Goal: Task Accomplishment & Management: Complete application form

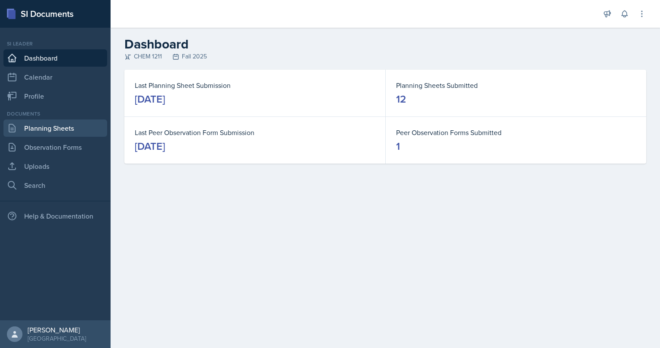
click at [50, 128] on link "Planning Sheets" at bounding box center [55, 127] width 104 height 17
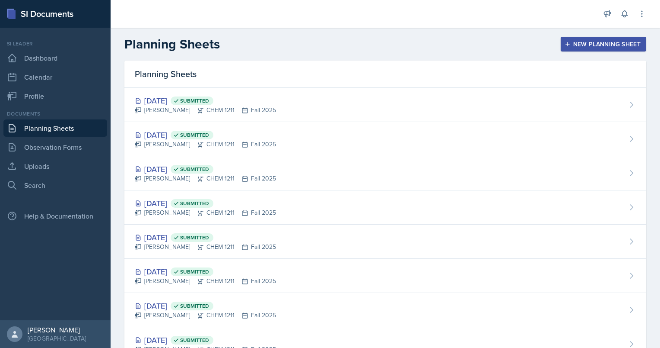
click at [629, 46] on div "New Planning Sheet" at bounding box center [604, 44] width 74 height 7
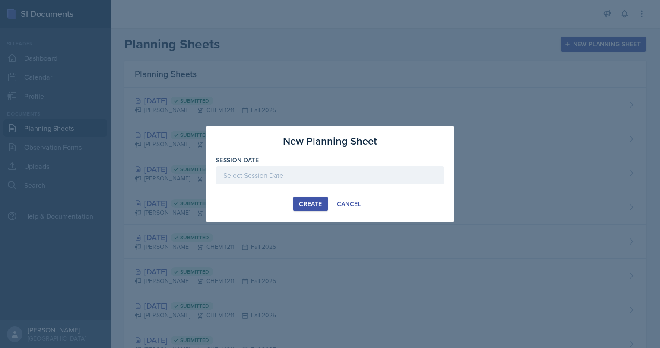
click at [366, 174] on div at bounding box center [330, 175] width 228 height 18
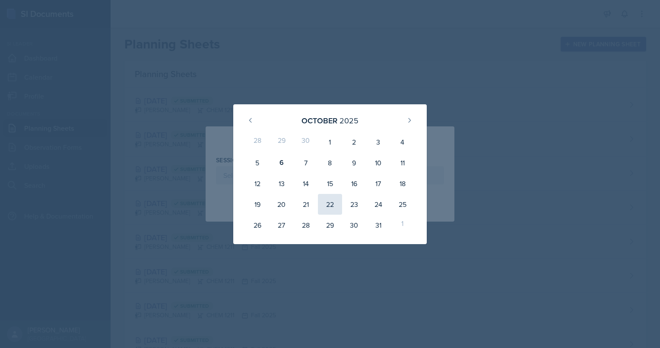
click at [329, 205] on div "22" at bounding box center [330, 204] width 24 height 21
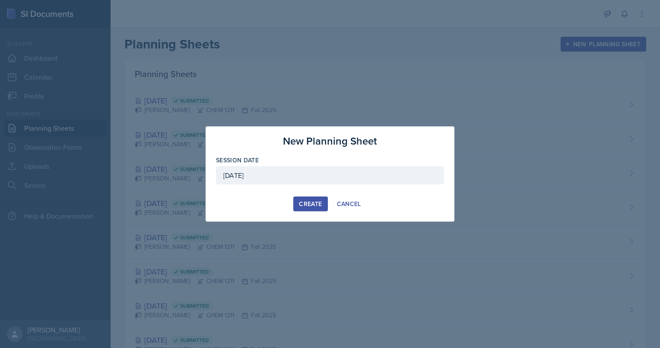
click at [300, 172] on div "[DATE]" at bounding box center [330, 175] width 228 height 18
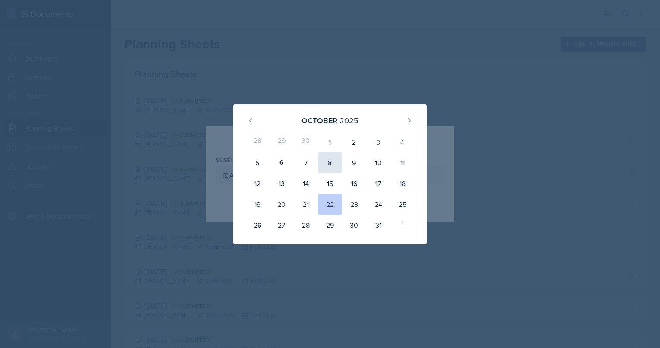
click at [333, 162] on div "8" at bounding box center [330, 162] width 24 height 21
type input "[DATE]"
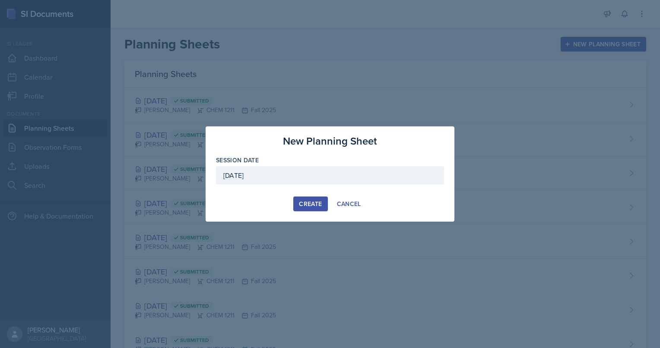
click at [321, 196] on button "Create" at bounding box center [311, 203] width 34 height 15
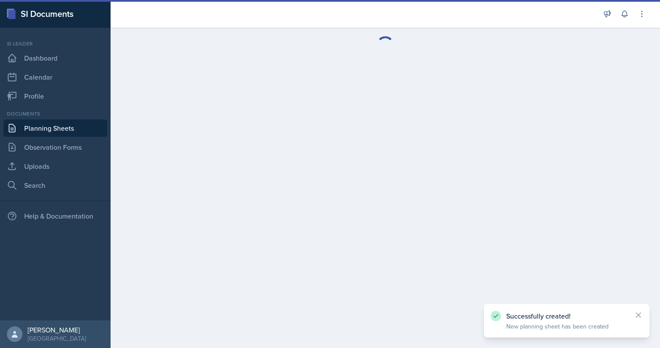
click at [83, 126] on link "Planning Sheets" at bounding box center [55, 127] width 104 height 17
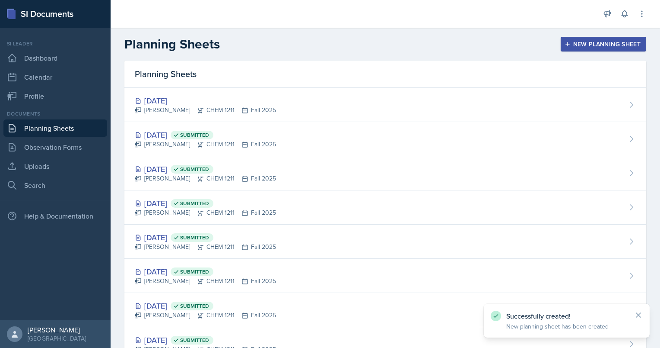
click at [571, 41] on div "New Planning Sheet" at bounding box center [604, 44] width 74 height 7
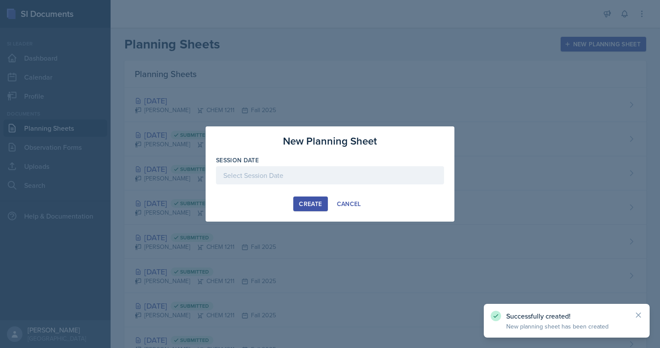
click at [370, 166] on div at bounding box center [330, 175] width 228 height 18
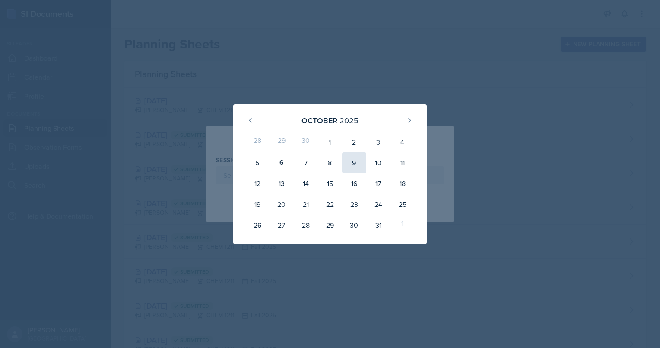
click at [354, 167] on div "9" at bounding box center [354, 162] width 24 height 21
type input "[DATE]"
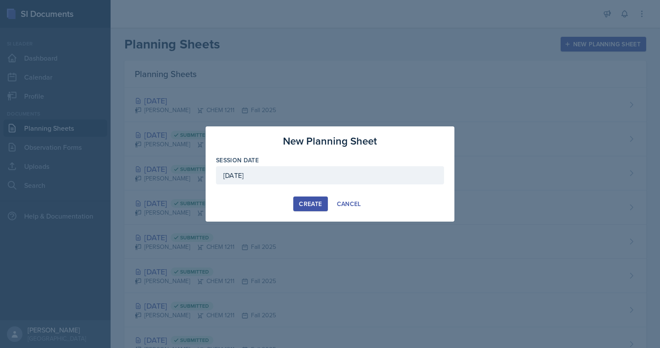
click at [309, 210] on button "Create" at bounding box center [311, 203] width 34 height 15
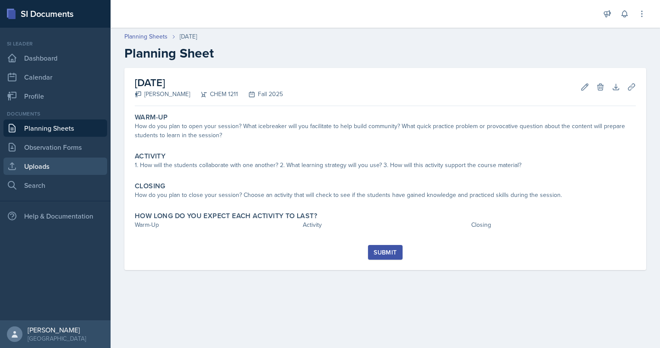
click at [46, 166] on link "Uploads" at bounding box center [55, 165] width 104 height 17
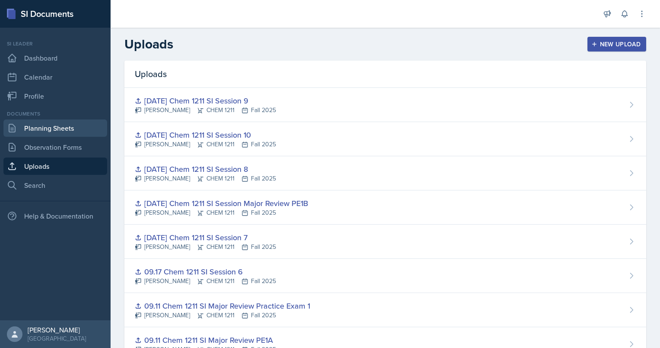
click at [49, 128] on link "Planning Sheets" at bounding box center [55, 127] width 104 height 17
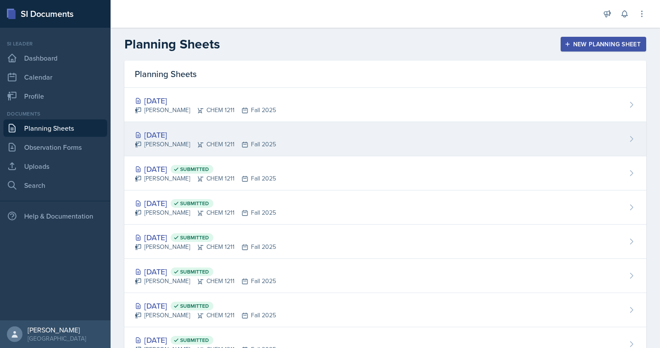
click at [171, 134] on div "[DATE]" at bounding box center [205, 135] width 141 height 12
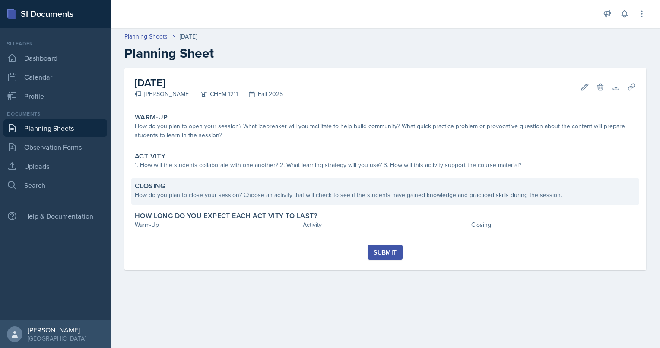
click at [343, 190] on div "How do you plan to close your session? Choose an activity that will check to se…" at bounding box center [385, 194] width 501 height 9
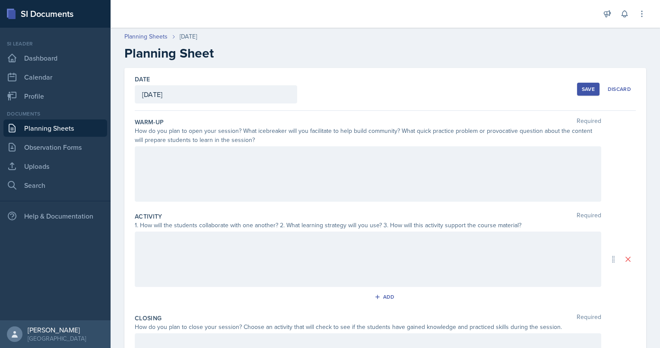
click at [358, 246] on div at bounding box center [368, 258] width 467 height 55
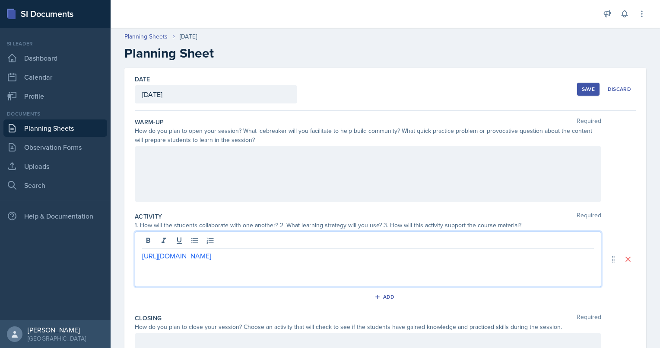
click at [140, 255] on div "[URL][DOMAIN_NAME]" at bounding box center [368, 258] width 467 height 55
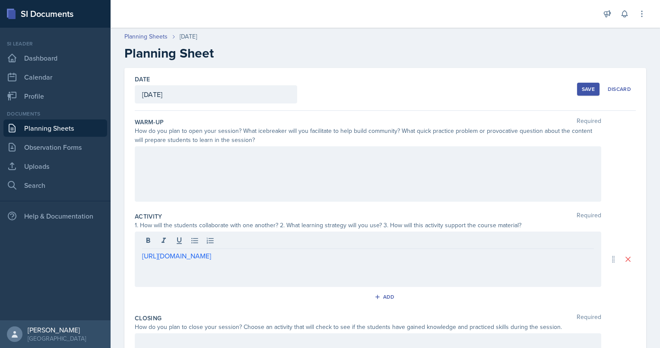
click at [141, 255] on div "[URL][DOMAIN_NAME]" at bounding box center [368, 258] width 467 height 55
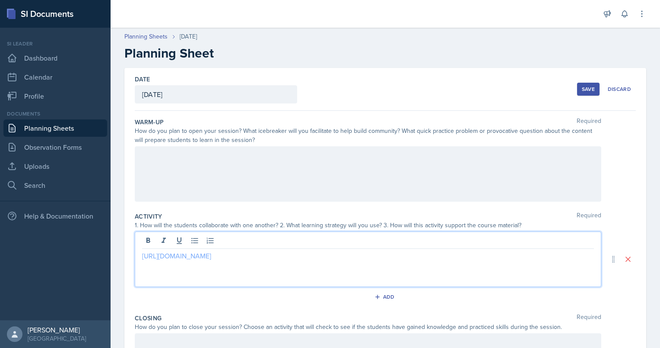
click at [149, 255] on link "[URL][DOMAIN_NAME]" at bounding box center [176, 256] width 69 height 10
click at [197, 252] on p at bounding box center [368, 255] width 452 height 10
click at [141, 257] on div "The students will play Quizlet, which contains all the compounds, acids and the…" at bounding box center [368, 258] width 467 height 55
click at [143, 255] on p "The students will play Quizlet, which contains all the compounds, acids and the…" at bounding box center [368, 255] width 452 height 10
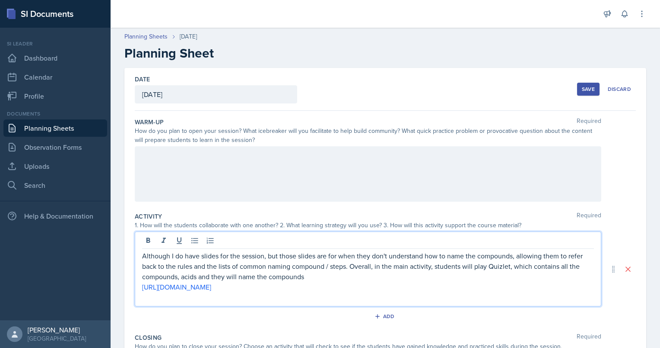
click at [320, 274] on p "Although I do have slides for the session, but those slides are for when they d…" at bounding box center [368, 265] width 452 height 31
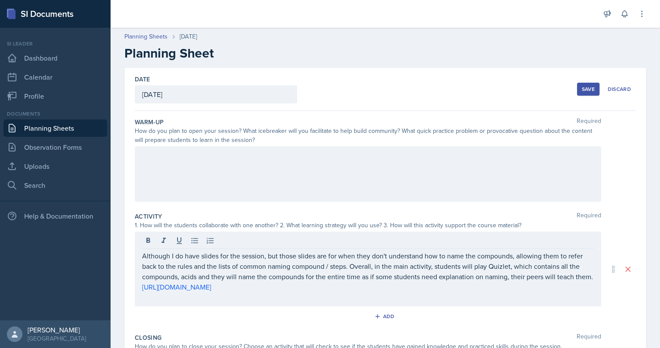
click at [307, 183] on div at bounding box center [368, 173] width 467 height 55
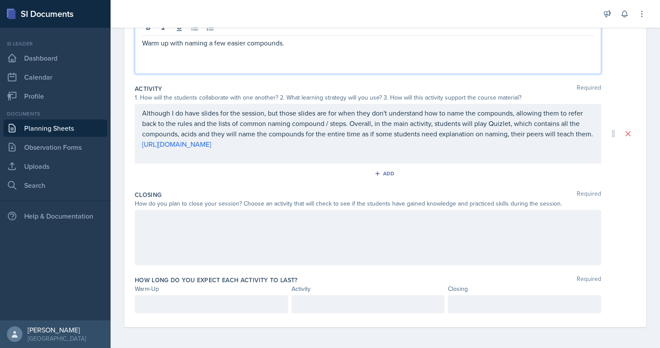
scroll to position [137, 0]
click at [322, 251] on div at bounding box center [368, 237] width 467 height 55
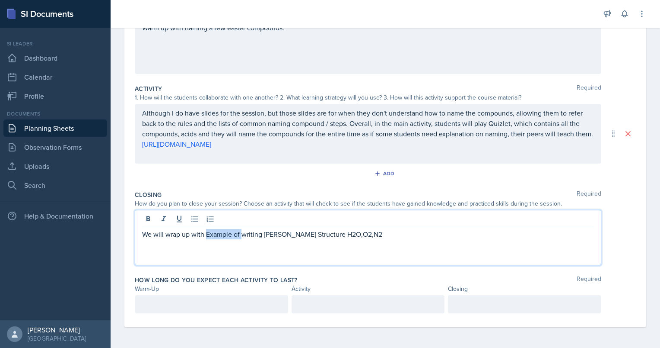
drag, startPoint x: 241, startPoint y: 232, endPoint x: 205, endPoint y: 234, distance: 36.4
click at [205, 234] on p "We will wrap up with Example of writing [PERSON_NAME] Structure H2O,O2,N2​" at bounding box center [368, 234] width 452 height 10
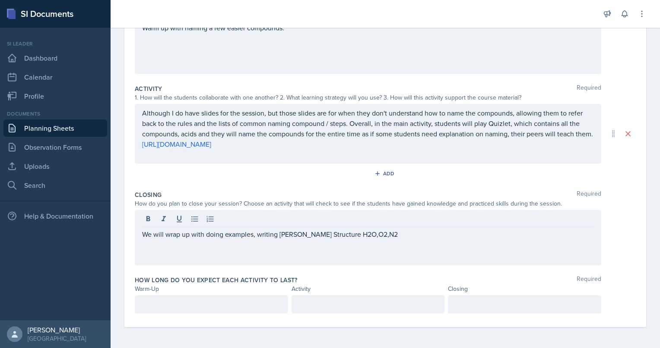
click at [382, 246] on div "We will wrap up with doing examples, writing [PERSON_NAME] Structure H2O,O2,N2​" at bounding box center [368, 237] width 467 height 55
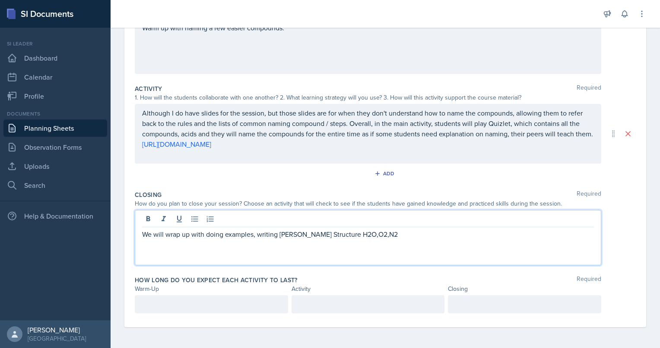
click at [384, 235] on p "We will wrap up with doing examples, writing [PERSON_NAME] Structure H2O,O2,N2​" at bounding box center [368, 234] width 452 height 10
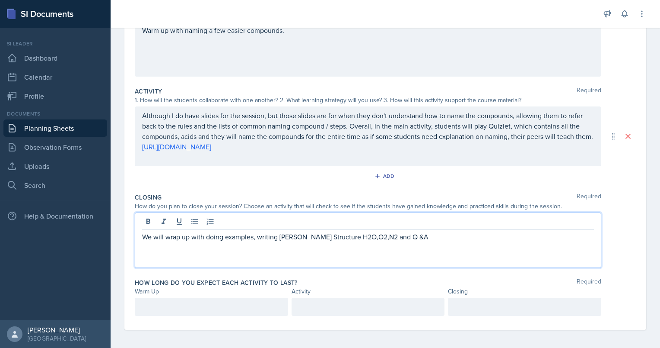
click at [275, 312] on p at bounding box center [211, 306] width 139 height 10
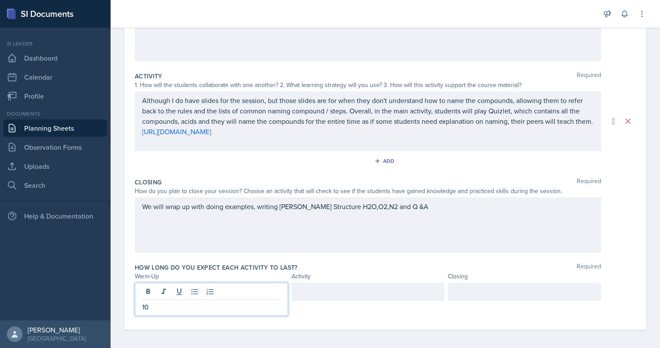
click at [498, 300] on div at bounding box center [524, 291] width 153 height 18
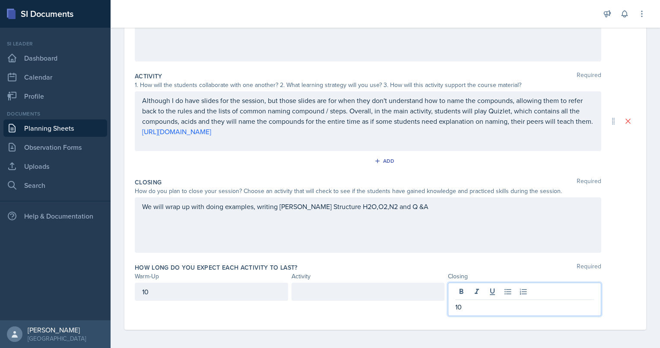
click at [410, 300] on div at bounding box center [368, 291] width 153 height 18
click at [478, 300] on div "10" at bounding box center [524, 298] width 153 height 33
click at [424, 299] on div at bounding box center [368, 291] width 153 height 18
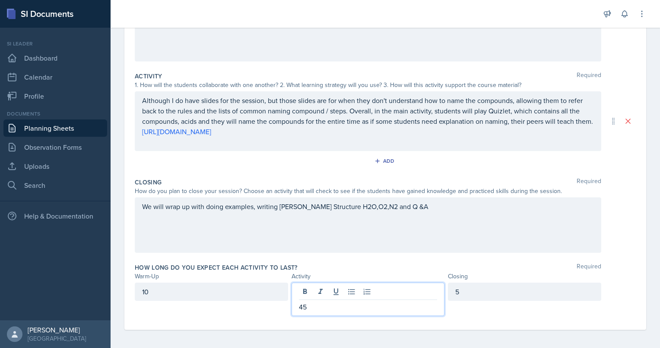
scroll to position [0, 0]
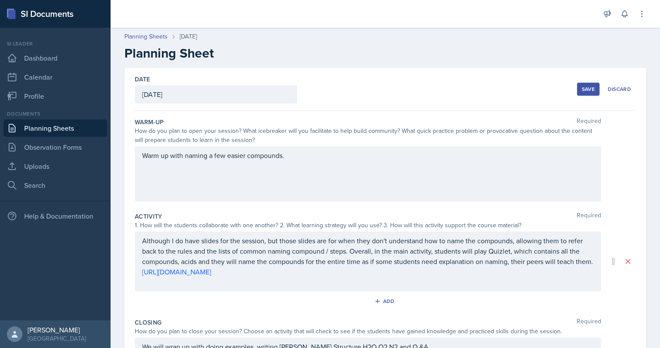
click at [582, 92] on div "Save" at bounding box center [588, 89] width 13 height 7
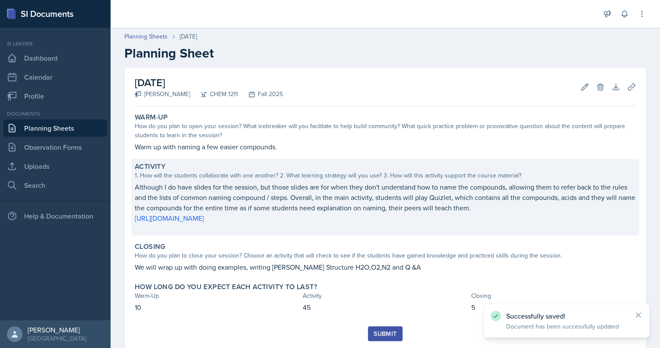
scroll to position [24, 0]
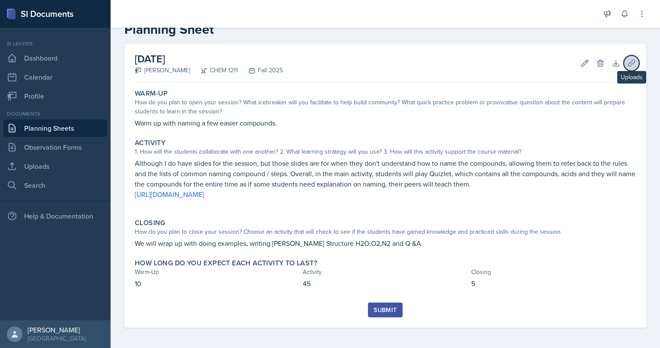
click at [628, 61] on icon at bounding box center [632, 63] width 9 height 9
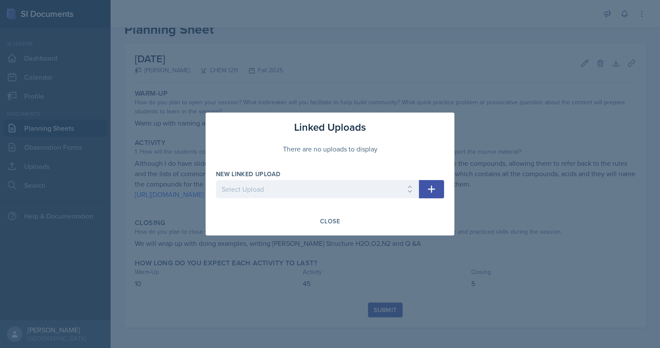
click at [516, 96] on div at bounding box center [330, 174] width 660 height 348
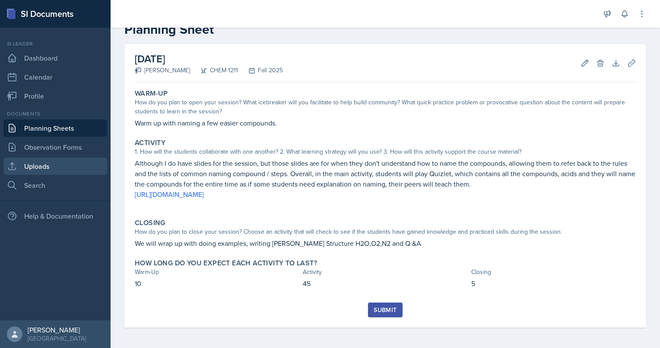
click at [42, 169] on link "Uploads" at bounding box center [55, 165] width 104 height 17
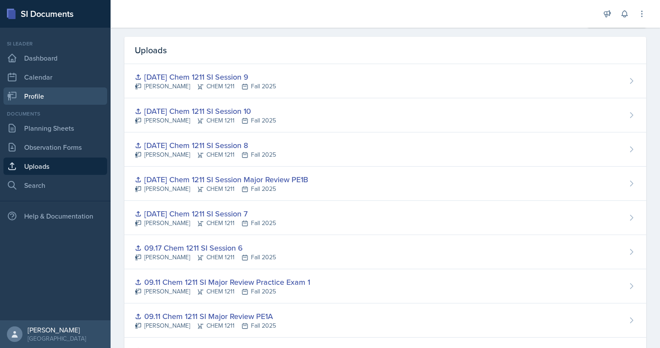
click at [63, 102] on link "Profile" at bounding box center [55, 95] width 104 height 17
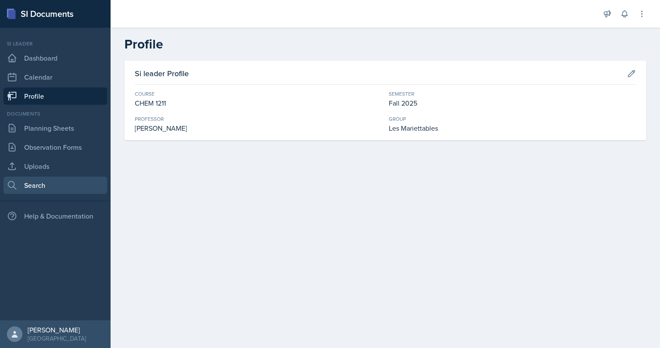
click at [61, 180] on link "Search" at bounding box center [55, 184] width 104 height 17
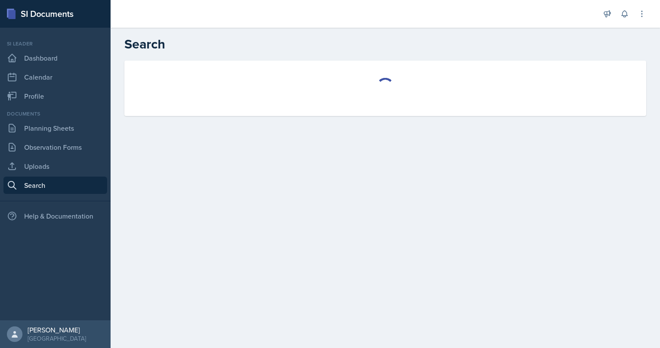
select select "all"
select select "1"
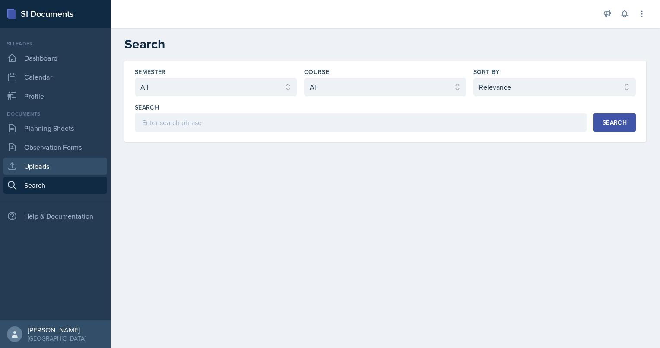
click at [60, 165] on link "Uploads" at bounding box center [55, 165] width 104 height 17
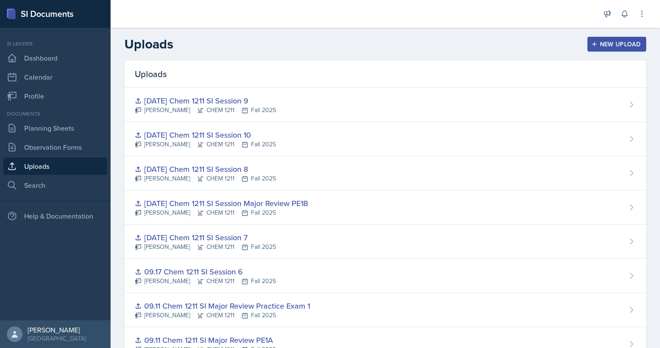
click at [615, 37] on button "New Upload" at bounding box center [617, 44] width 59 height 15
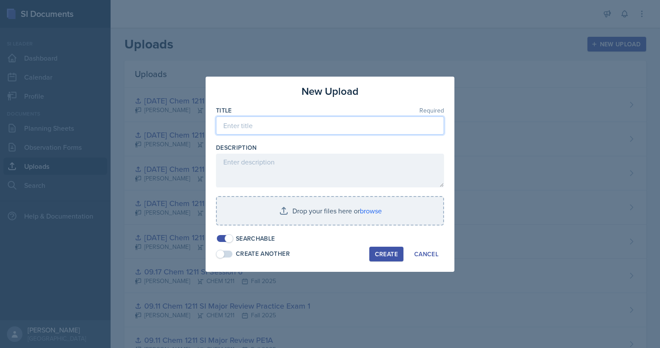
click at [317, 126] on input at bounding box center [330, 125] width 228 height 18
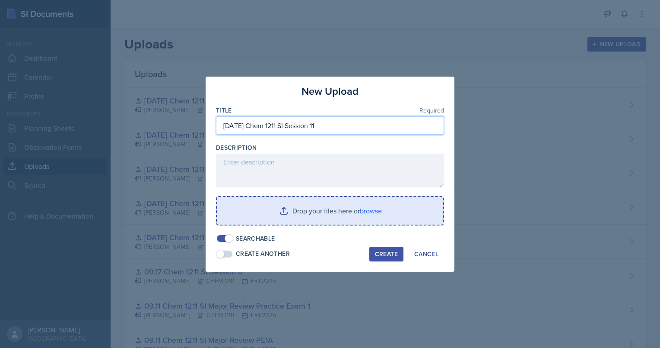
type input "[DATE] Chem 1211 SI Session 11"
click at [325, 210] on input "file" at bounding box center [330, 211] width 227 height 28
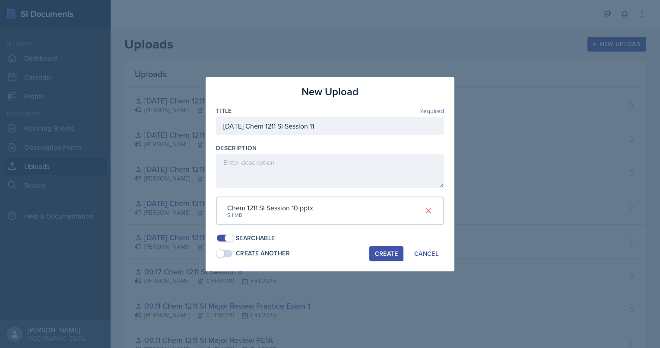
click at [397, 252] on div "Create" at bounding box center [386, 253] width 23 height 7
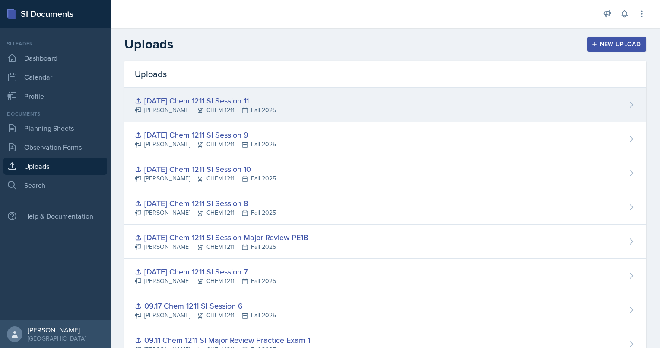
click at [252, 104] on div "[DATE] Chem 1211 SI Session 11" at bounding box center [205, 101] width 141 height 12
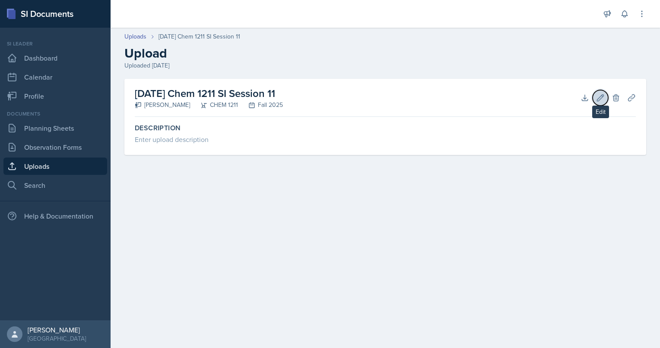
click at [603, 98] on icon at bounding box center [601, 97] width 9 height 9
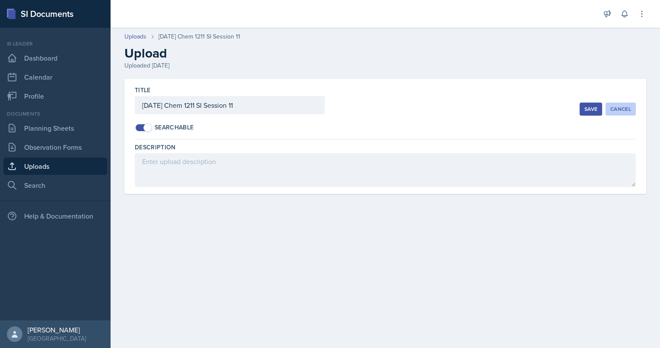
click at [636, 110] on button "Cancel" at bounding box center [621, 108] width 30 height 13
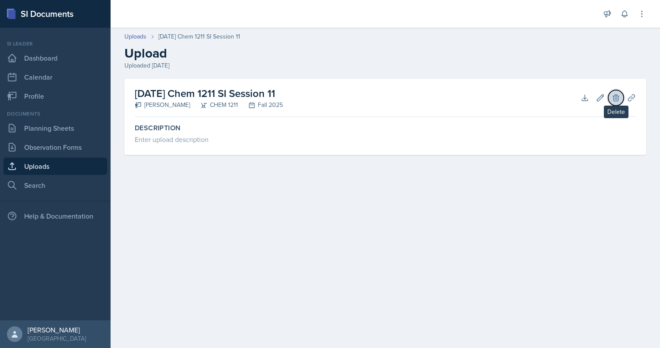
click at [614, 95] on icon at bounding box center [616, 97] width 9 height 9
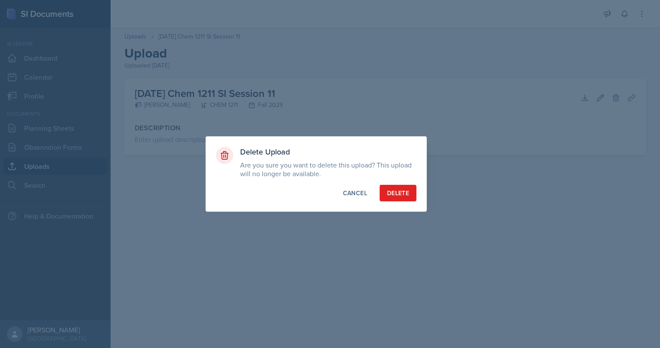
click at [313, 105] on div at bounding box center [330, 174] width 660 height 348
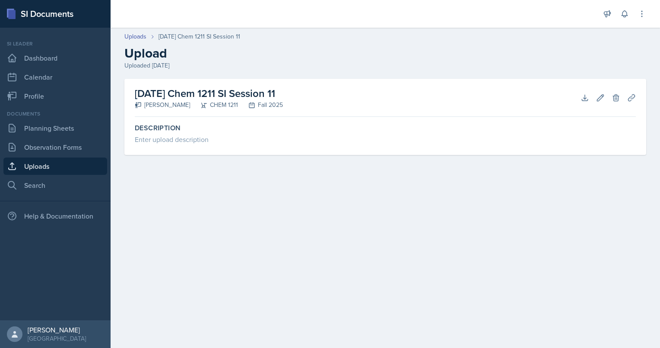
drag, startPoint x: 311, startPoint y: 96, endPoint x: 129, endPoint y: 86, distance: 182.7
click at [129, 86] on div "[DATE] Chem 1211 SI Session 11 [PERSON_NAME] CHEM 1211 Fall 2025 Download Edit …" at bounding box center [385, 117] width 522 height 76
copy h2 "[DATE] Chem 1211 SI Session 11"
click at [616, 94] on icon at bounding box center [616, 97] width 6 height 6
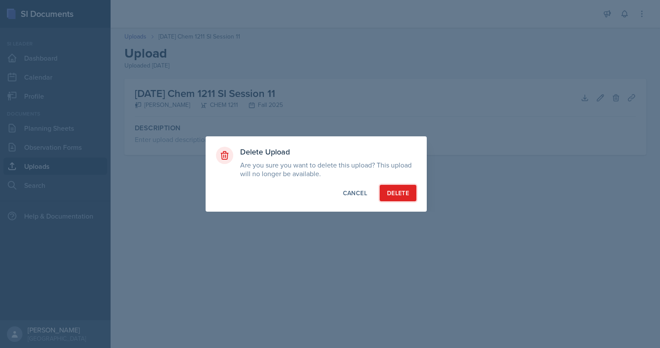
click at [406, 192] on div "Delete" at bounding box center [398, 192] width 22 height 9
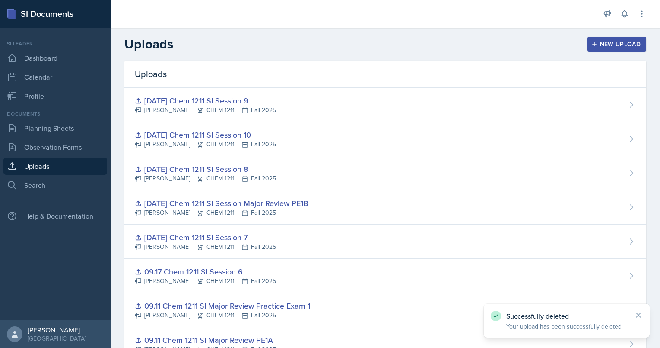
click at [629, 48] on div "New Upload" at bounding box center [617, 44] width 48 height 7
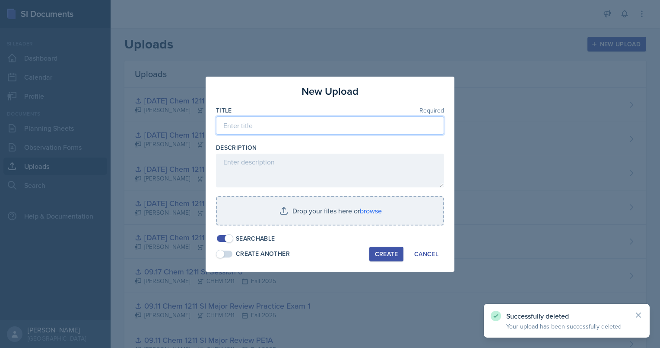
click at [346, 125] on input at bounding box center [330, 125] width 228 height 18
paste input "[DATE] Chem 1211 SI Session 11"
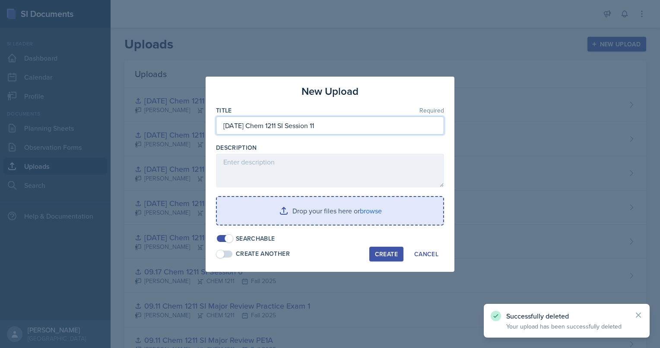
type input "[DATE] Chem 1211 SI Session 11"
click at [369, 206] on input "file" at bounding box center [330, 211] width 227 height 28
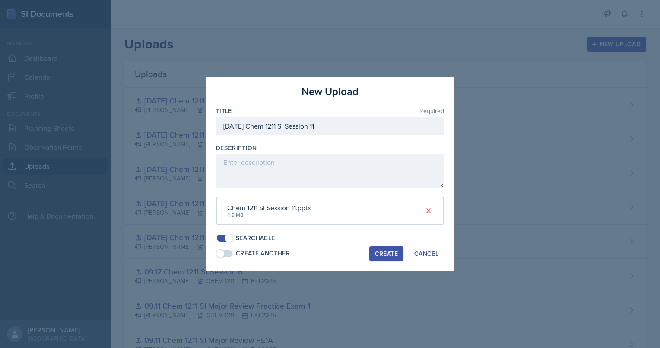
click at [383, 253] on div "Create" at bounding box center [386, 253] width 23 height 7
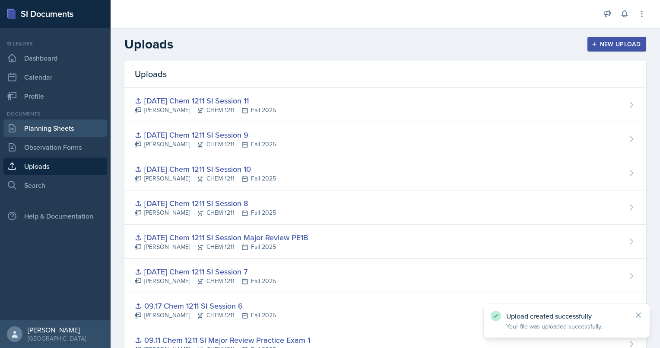
click at [34, 128] on link "Planning Sheets" at bounding box center [55, 127] width 104 height 17
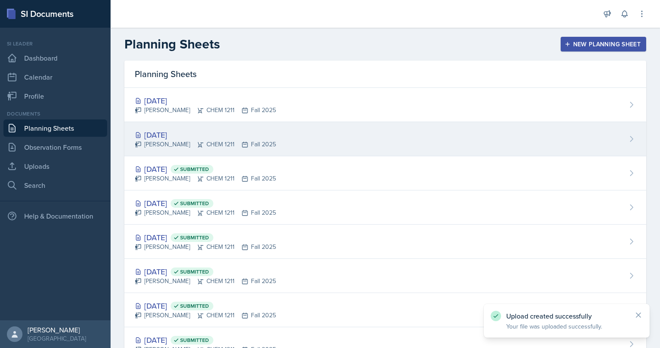
click at [326, 132] on div "[DATE] [PERSON_NAME] CHEM 1211 Fall 2025" at bounding box center [385, 139] width 522 height 34
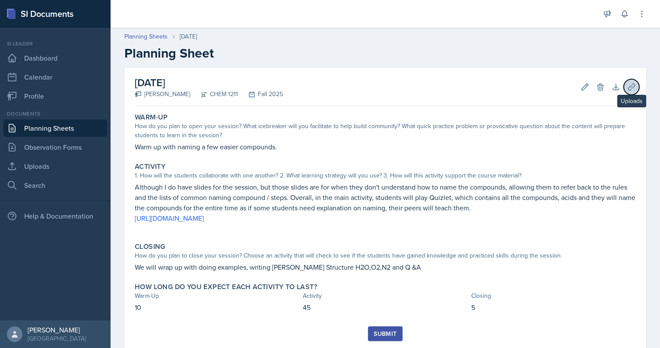
click at [624, 86] on button "Uploads" at bounding box center [632, 87] width 16 height 16
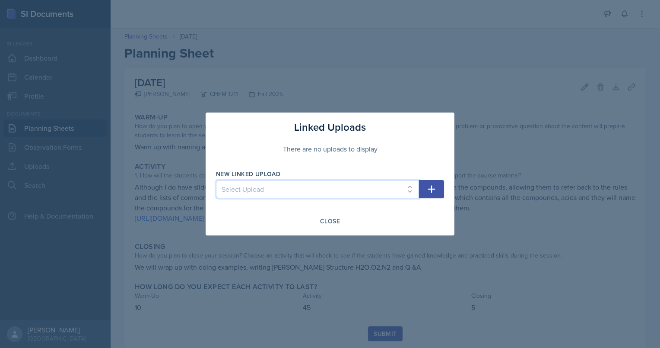
click at [318, 189] on select "Select Upload Chem 1211 Session 1 Kahoot [DATE] Chem 1211 SI Session 1 [DATE] C…" at bounding box center [317, 189] width 203 height 18
select select "d2ee1e07-8b7c-420a-8c71-c24ec97166d4"
click at [216, 180] on select "Select Upload Chem 1211 Session 1 Kahoot [DATE] Chem 1211 SI Session 1 [DATE] C…" at bounding box center [317, 189] width 203 height 18
click at [229, 190] on select "Select Upload Chem 1211 Session 1 Kahoot [DATE] Chem 1211 SI Session 1 [DATE] C…" at bounding box center [317, 189] width 203 height 18
click at [376, 213] on div "Linked Uploads There are no uploads to display New Linked Upload Select Upload …" at bounding box center [330, 173] width 249 height 123
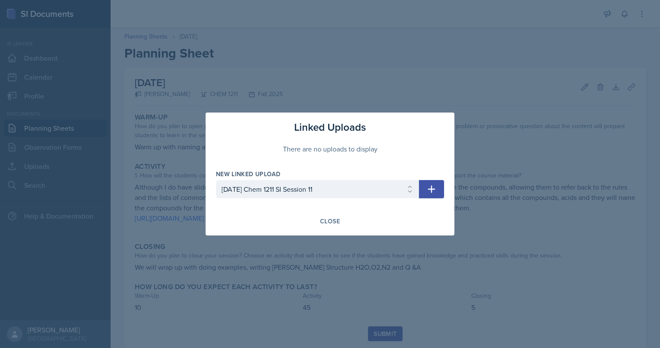
click at [432, 192] on icon "button" at bounding box center [431, 188] width 7 height 7
select select
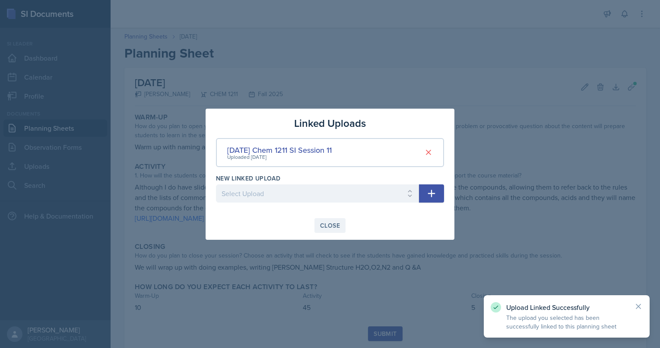
click at [326, 220] on button "Close" at bounding box center [330, 225] width 31 height 15
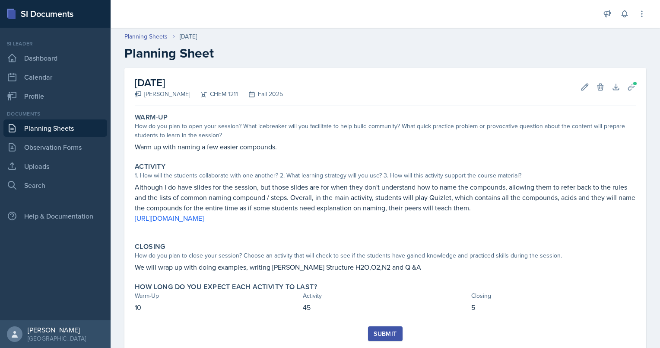
click at [380, 328] on button "Submit" at bounding box center [385, 333] width 34 height 15
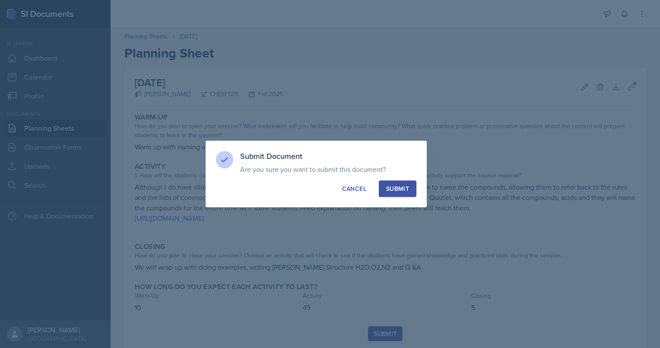
click at [401, 190] on div "Submit" at bounding box center [397, 188] width 23 height 9
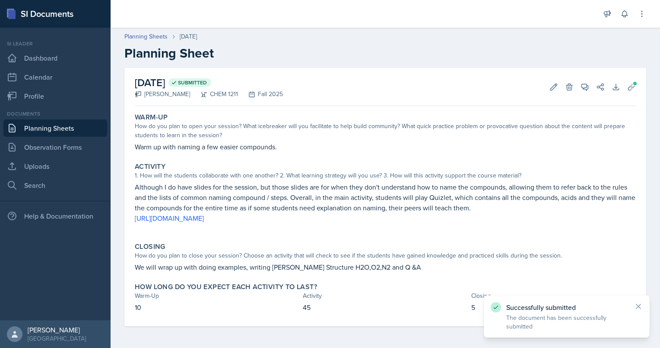
click at [68, 134] on link "Planning Sheets" at bounding box center [55, 127] width 104 height 17
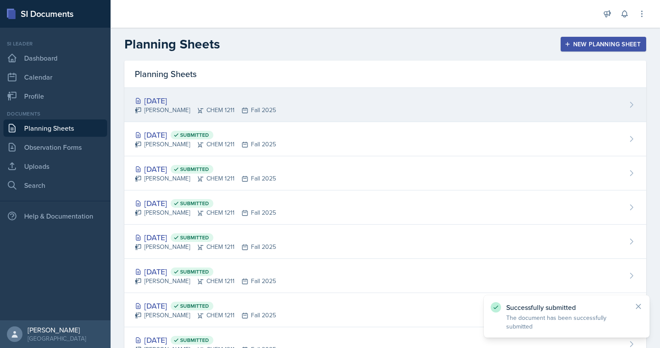
click at [170, 107] on div "[PERSON_NAME] CHEM 1211 Fall 2025" at bounding box center [205, 109] width 141 height 9
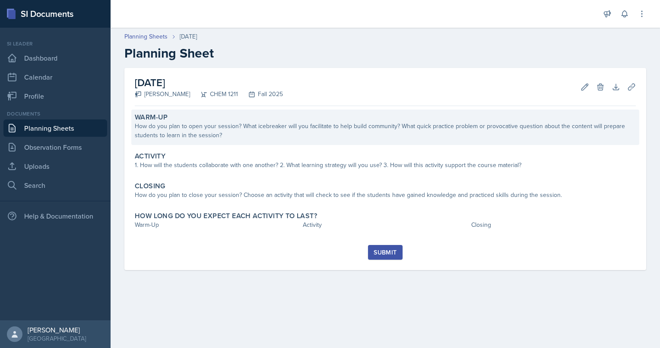
click at [219, 128] on div "How do you plan to open your session? What icebreaker will you facilitate to he…" at bounding box center [385, 130] width 501 height 18
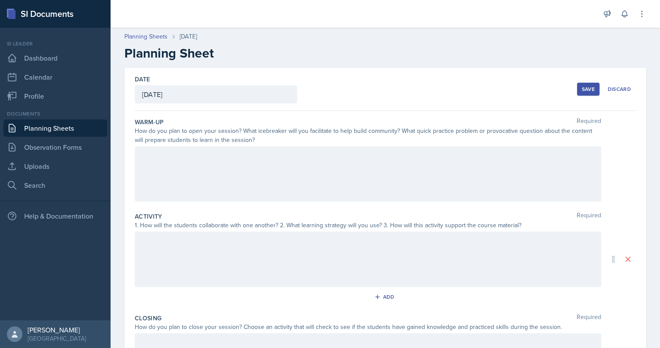
scroll to position [122, 0]
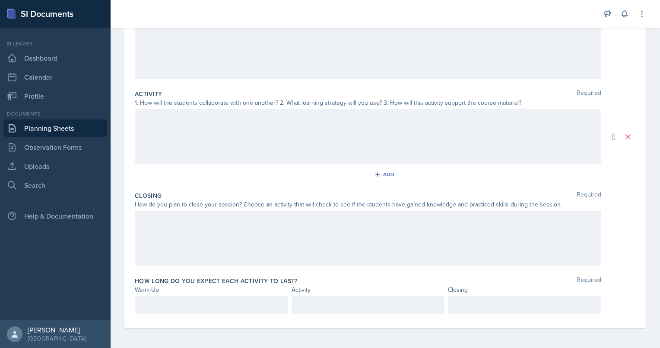
click at [633, 13] on div "Announcements New Announcement Title Message Create Notifications [DATE] 3:29 P…" at bounding box center [624, 14] width 43 height 28
click at [626, 12] on icon at bounding box center [625, 14] width 6 height 6
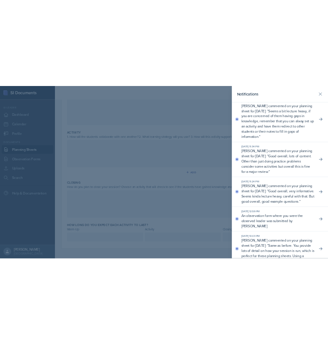
scroll to position [193, 0]
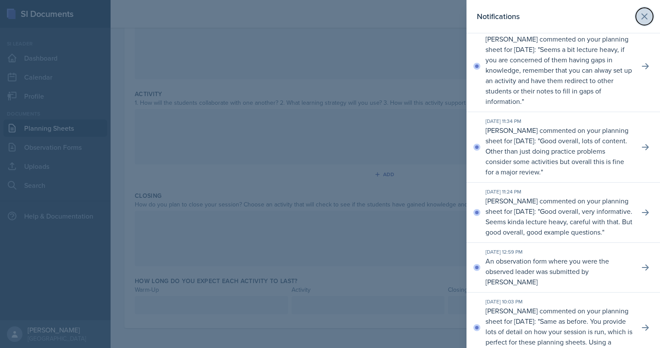
click at [640, 11] on icon at bounding box center [645, 16] width 10 height 10
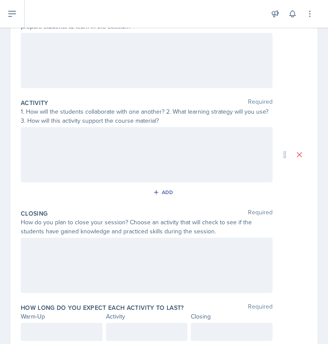
scroll to position [0, 0]
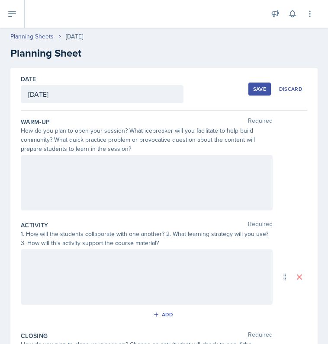
click at [117, 183] on div at bounding box center [147, 182] width 252 height 55
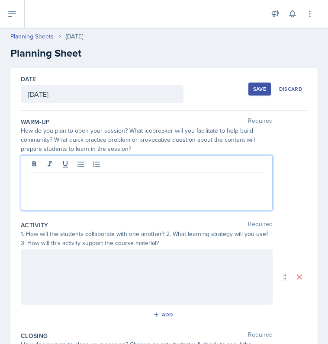
click at [146, 180] on p at bounding box center [146, 179] width 237 height 10
click at [29, 180] on p "Draw the [PERSON_NAME] Structure" at bounding box center [146, 179] width 237 height 10
click at [213, 180] on p "The students will use their mouse to draw the [PERSON_NAME] Structure" at bounding box center [146, 179] width 237 height 10
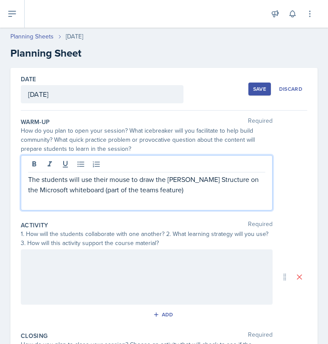
click at [148, 188] on p "The students will use their mouse to draw the [PERSON_NAME] Structure on the Mi…" at bounding box center [146, 184] width 237 height 21
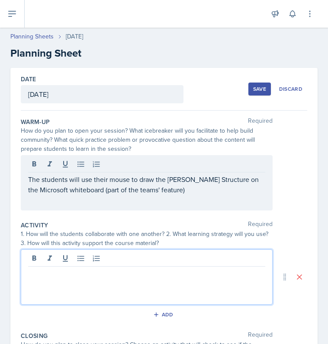
click at [153, 256] on div at bounding box center [147, 276] width 252 height 55
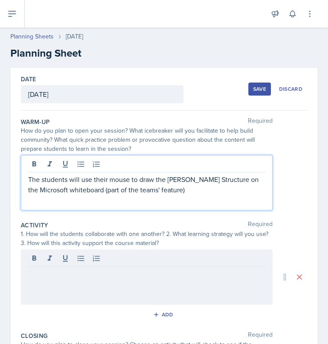
click at [192, 172] on div "The students will use their mouse to draw the [PERSON_NAME] Structure on the Mi…" at bounding box center [147, 182] width 252 height 55
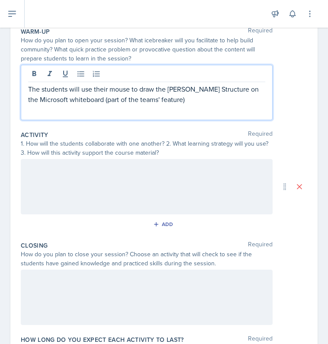
click at [183, 182] on div at bounding box center [147, 186] width 252 height 55
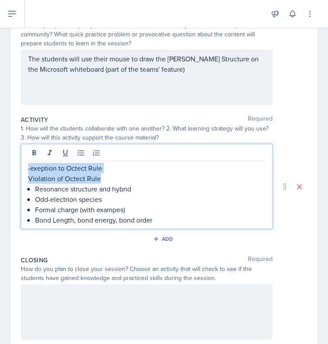
copy div "-exeption to Octect Rule Violation of Octect Rule"
click at [197, 210] on p "Formal charge (with exampes)" at bounding box center [150, 209] width 230 height 10
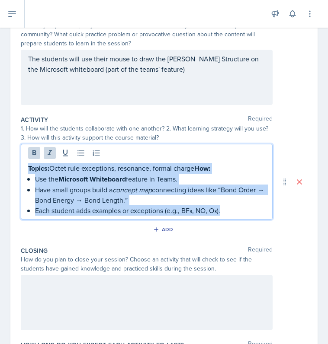
drag, startPoint x: 233, startPoint y: 208, endPoint x: -3, endPoint y: 172, distance: 238.8
click at [0, 172] on html "SI Documents Si leader Dashboard Calendar Profile Documents Planning Sheets Obs…" at bounding box center [164, 172] width 328 height 344
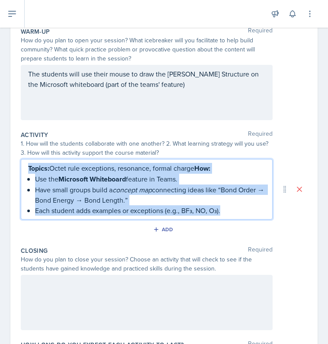
click at [92, 183] on strong "Microsoft Whiteboard" at bounding box center [91, 179] width 67 height 10
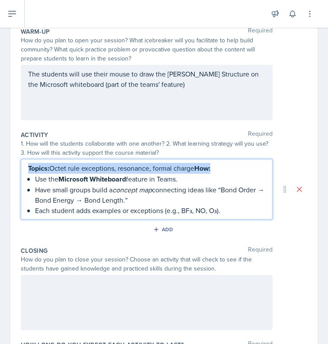
click at [162, 177] on p "Use the Microsoft Whiteboard feature in Teams." at bounding box center [150, 179] width 230 height 11
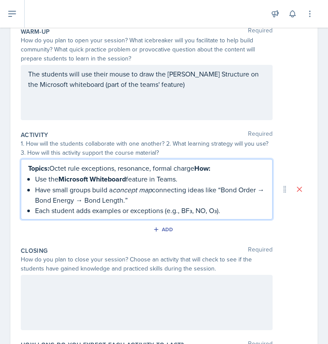
click at [199, 179] on p "Use the Microsoft Whiteboard feature in Teams." at bounding box center [150, 179] width 230 height 11
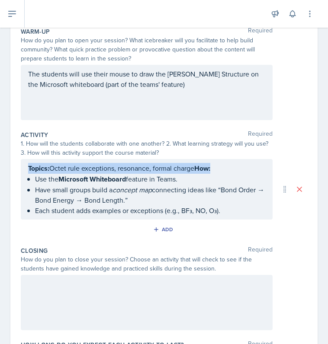
click at [227, 211] on p "Each student adds examples or exceptions (e.g., BF₃, NO, O₃)." at bounding box center [150, 210] width 230 height 10
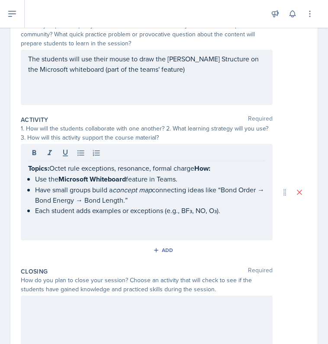
click at [143, 231] on p at bounding box center [146, 231] width 237 height 10
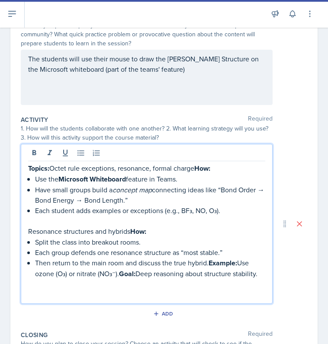
click at [207, 290] on p at bounding box center [146, 284] width 237 height 10
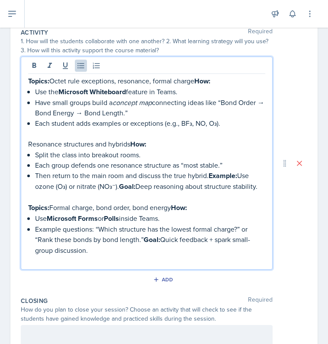
scroll to position [202, 0]
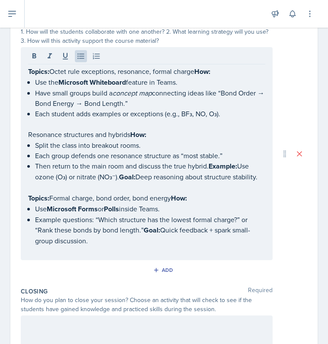
click at [224, 246] on p "Example questions: “Which structure has the lowest formal charge?” or “Rank the…" at bounding box center [150, 230] width 230 height 32
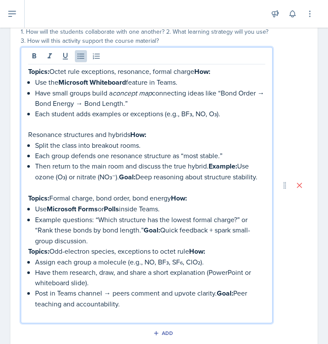
click at [209, 246] on p "Example questions: “Which structure has the lowest formal charge?” or “Rank the…" at bounding box center [150, 230] width 230 height 32
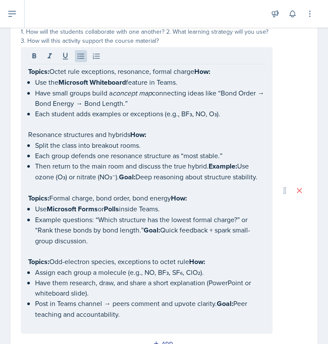
click at [220, 168] on strong "Example:" at bounding box center [222, 166] width 29 height 10
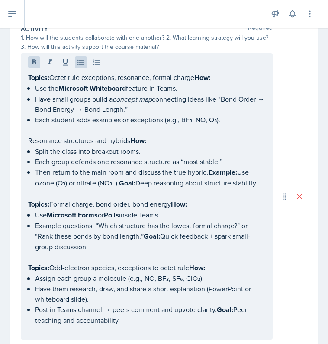
scroll to position [195, 0]
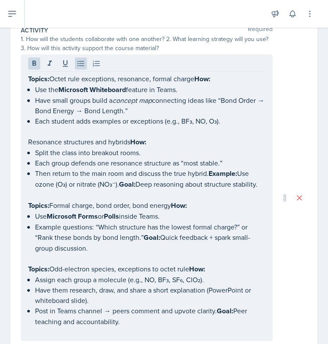
click at [130, 91] on p "Use the Microsoft Whiteboard feature in Teams." at bounding box center [150, 89] width 230 height 11
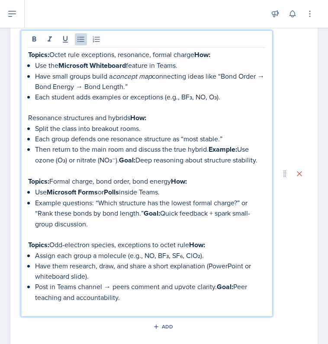
scroll to position [217, 0]
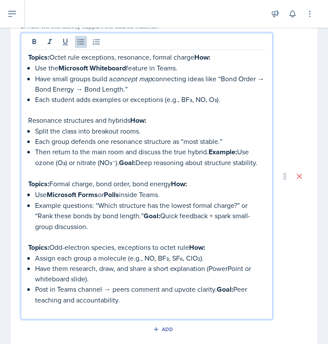
click at [155, 126] on p "Split the class into breakout rooms." at bounding box center [150, 131] width 230 height 10
click at [155, 120] on p "Resonance structures and hybrids How:" at bounding box center [146, 120] width 237 height 11
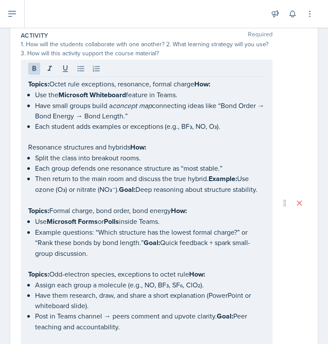
scroll to position [189, 0]
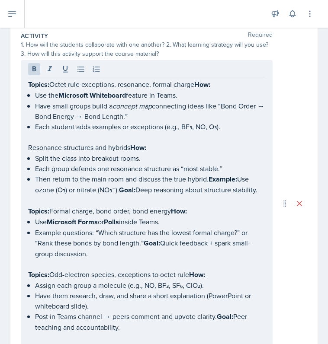
click at [28, 82] on strong "Topics:" at bounding box center [38, 85] width 21 height 10
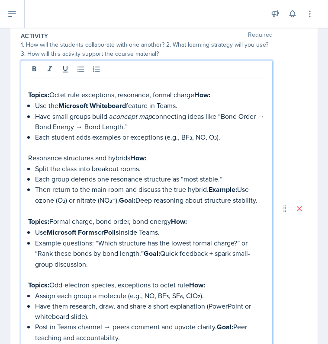
click at [28, 82] on p at bounding box center [146, 84] width 237 height 10
click at [30, 83] on p "Main activity" at bounding box center [146, 84] width 237 height 10
click at [93, 81] on p "In the main activity" at bounding box center [146, 84] width 237 height 10
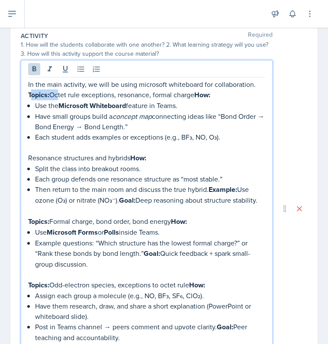
drag, startPoint x: 54, startPoint y: 93, endPoint x: 32, endPoint y: 92, distance: 21.7
click at [32, 92] on p "Topics: Octet rule exceptions, resonance, formal charge How:" at bounding box center [146, 94] width 237 height 11
click at [51, 93] on p "Topics: Octet rule exceptions, resonance, formal charge How:" at bounding box center [146, 94] width 237 height 11
drag, startPoint x: 51, startPoint y: 93, endPoint x: 25, endPoint y: 94, distance: 26.0
click at [25, 94] on div "In the main activity, we will be using microsoft whiteboard for collaboration. …" at bounding box center [147, 208] width 252 height 297
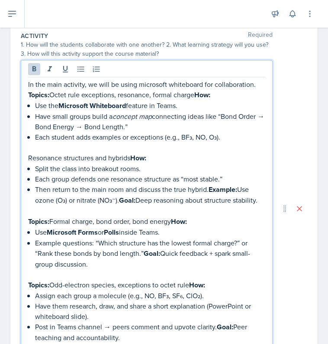
click at [37, 106] on p "Use the Microsoft Whiteboard feature in Teams." at bounding box center [150, 105] width 230 height 11
drag, startPoint x: 195, startPoint y: 104, endPoint x: 22, endPoint y: 108, distance: 173.8
click at [22, 108] on div "In the main activity, we will be using microsoft whiteboard for collaboration. …" at bounding box center [147, 208] width 252 height 297
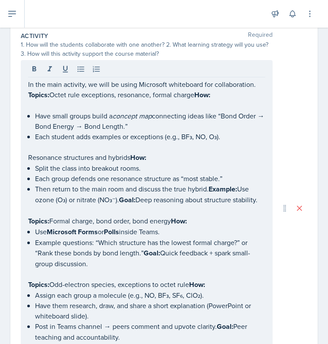
click at [267, 78] on div "In the main activity, we will be using Microsoft whiteboard for collaboration. …" at bounding box center [164, 208] width 286 height 297
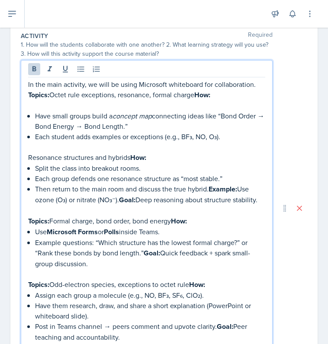
click at [258, 77] on div "In the main activity, we will be using Microsoft whiteboard for collaboration. …" at bounding box center [147, 208] width 252 height 297
click at [257, 83] on p "In the main activity, we will be using Microsoft whiteboard for collaboration." at bounding box center [146, 84] width 237 height 10
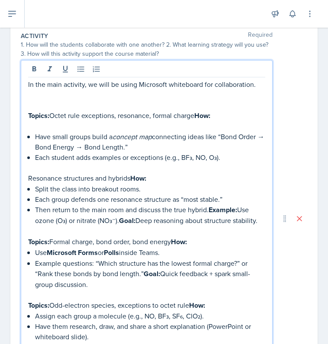
click at [89, 98] on p at bounding box center [146, 94] width 237 height 10
click at [89, 105] on p at bounding box center [146, 105] width 237 height 10
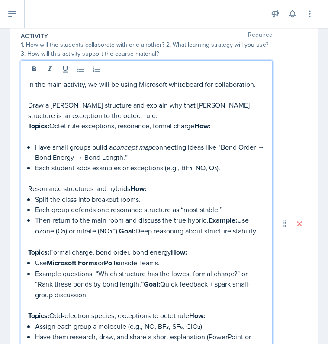
click at [126, 113] on p "Draw a [PERSON_NAME] structure and explain why that [PERSON_NAME] structure is …" at bounding box center [146, 110] width 237 height 21
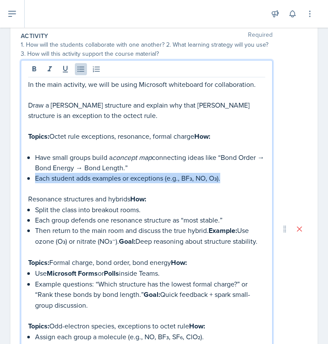
drag, startPoint x: 227, startPoint y: 181, endPoint x: 29, endPoint y: 176, distance: 197.2
click at [35, 176] on li "Each student adds examples or exceptions (e.g., BF₃, NO, O₃)." at bounding box center [150, 178] width 230 height 10
copy p "Each student adds examples or exceptions (e.g., BF₃, NO, O₃)."
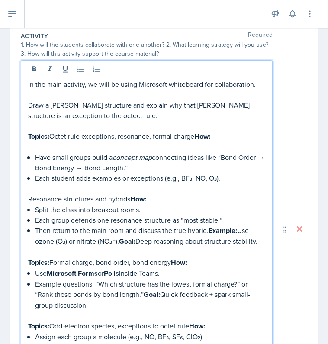
click at [89, 116] on p "Draw a [PERSON_NAME] structure and explain why that [PERSON_NAME] structure is …" at bounding box center [146, 110] width 237 height 21
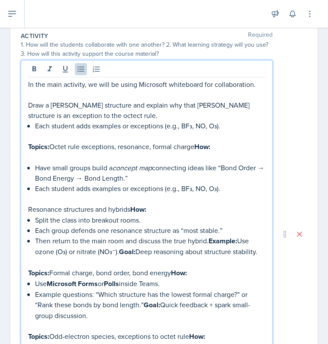
click at [35, 124] on p "Each student adds examples or exceptions (e.g., BF₃, NO, O₃)." at bounding box center [150, 126] width 230 height 10
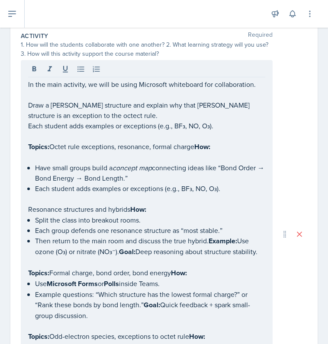
drag, startPoint x: 26, startPoint y: 124, endPoint x: 64, endPoint y: 124, distance: 38.0
click at [64, 124] on div "In the main activity, we will be using Microsoft whiteboard for collaboration. …" at bounding box center [147, 234] width 252 height 348
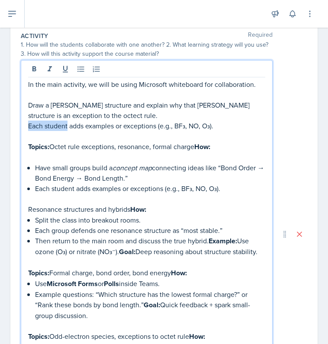
drag, startPoint x: 67, startPoint y: 125, endPoint x: 10, endPoint y: 124, distance: 56.6
click at [10, 124] on div "Date [DATE] [DATE] 28 29 30 1 2 3 4 5 6 7 8 9 10 11 12 13 14 15 16 17 18 19 20 …" at bounding box center [163, 230] width 307 height 702
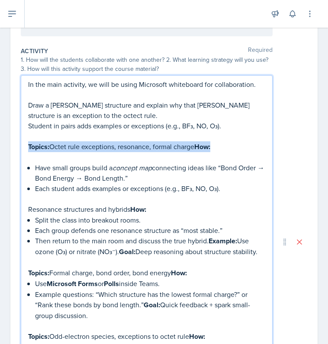
drag, startPoint x: 29, startPoint y: 145, endPoint x: 236, endPoint y: 146, distance: 207.5
click at [236, 146] on p "Topics: Octet rule exceptions, resonance, formal charge How:" at bounding box center [146, 146] width 237 height 11
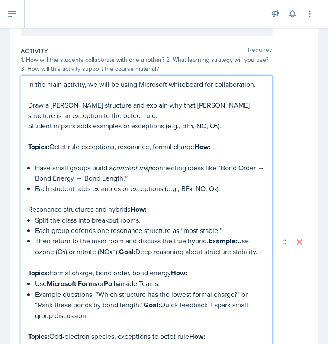
click at [236, 185] on p "Each student adds examples or exceptions (e.g., BF₃, NO, O₃)." at bounding box center [150, 188] width 230 height 10
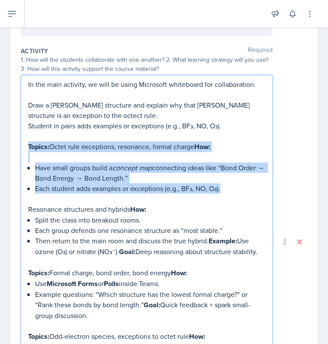
drag, startPoint x: 236, startPoint y: 186, endPoint x: 12, endPoint y: 148, distance: 227.5
click at [12, 148] on div "Date [DATE] [DATE] 28 29 30 1 2 3 4 5 6 7 8 9 10 11 12 13 14 15 16 17 18 19 20 …" at bounding box center [163, 237] width 307 height 687
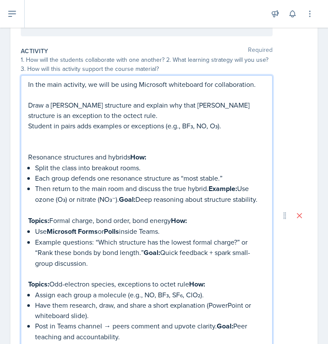
click at [229, 126] on p "Student in pairs adds examples or exceptions (e.g., BF₃, NO, O₃)." at bounding box center [146, 126] width 237 height 10
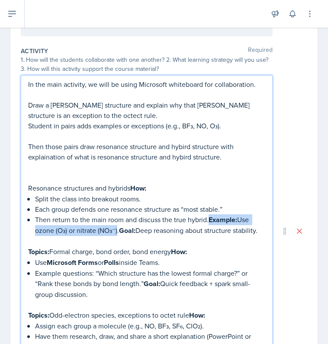
drag, startPoint x: 115, startPoint y: 230, endPoint x: 208, endPoint y: 219, distance: 93.6
click at [208, 219] on p "Then return to the main room and discuss the true hybrid. Example: Use ozone (O…" at bounding box center [150, 225] width 230 height 22
copy p "Example: Use ozone (O₃) or nitrate (NO₃⁻"
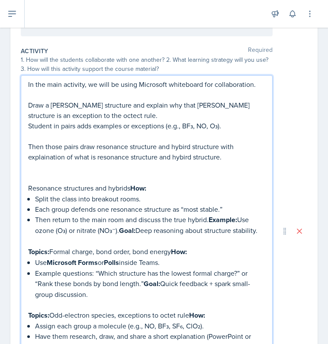
click at [236, 155] on p "Then those pairs draw resonance structure and hybird structure with explainatio…" at bounding box center [146, 151] width 237 height 21
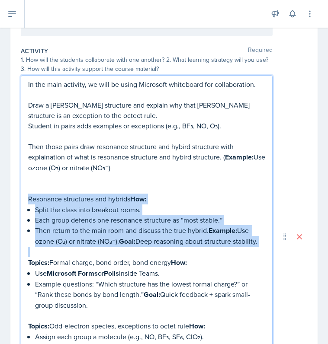
drag, startPoint x: 89, startPoint y: 257, endPoint x: 25, endPoint y: 201, distance: 84.9
click at [25, 201] on div "In the main activity, we will be using Microsoft whiteboard for collaboration. …" at bounding box center [147, 236] width 252 height 323
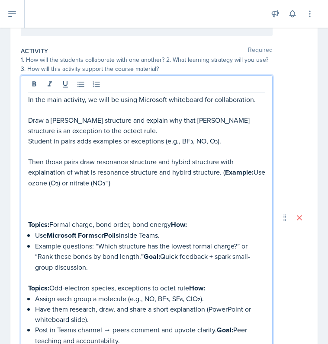
scroll to position [189, 0]
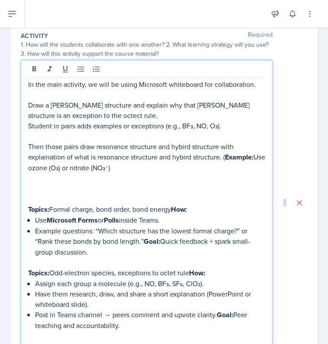
click at [225, 122] on p "Student in pairs adds examples or exceptions (e.g., BF₃, NO, O₃)." at bounding box center [146, 126] width 237 height 10
click at [179, 114] on p "Draw a [PERSON_NAME] structure and explain why that [PERSON_NAME] structure is …" at bounding box center [146, 110] width 237 height 21
click at [230, 128] on p "Student in pairs adds examples or exceptions (e.g., BF₃, NO, O₃)." at bounding box center [146, 126] width 237 height 10
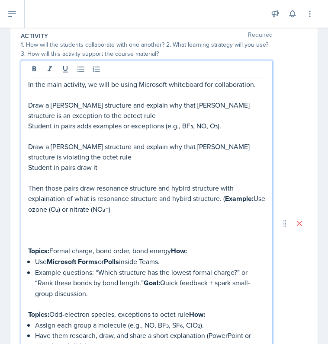
click at [80, 93] on p at bounding box center [146, 94] width 237 height 10
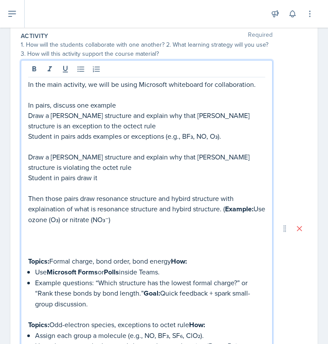
click at [90, 108] on p "In pairs, discuss one example" at bounding box center [146, 105] width 237 height 10
click at [143, 103] on p "In pairs, discuss one / two example" at bounding box center [146, 105] width 237 height 10
click at [50, 103] on p "In pairs, discuss one / two examples:" at bounding box center [146, 105] width 237 height 10
click at [154, 104] on p "In break out, discuss one / two examples:" at bounding box center [146, 105] width 237 height 10
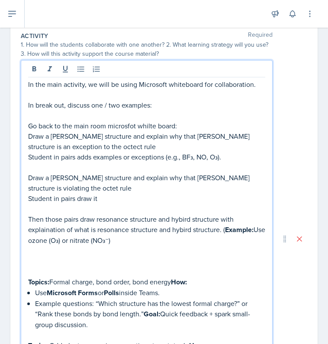
click at [103, 197] on p "Student in pairs draw it" at bounding box center [146, 198] width 237 height 10
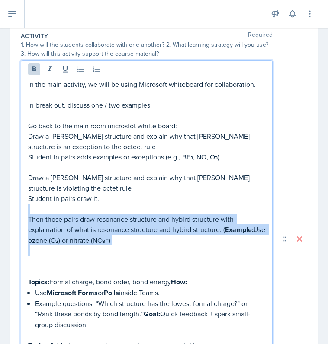
drag, startPoint x: 178, startPoint y: 246, endPoint x: 13, endPoint y: 212, distance: 168.6
click at [13, 212] on div "Date [DATE] [DATE] 28 29 30 1 2 3 4 5 6 7 8 9 10 11 12 13 14 15 16 17 18 19 20 …" at bounding box center [163, 235] width 307 height 712
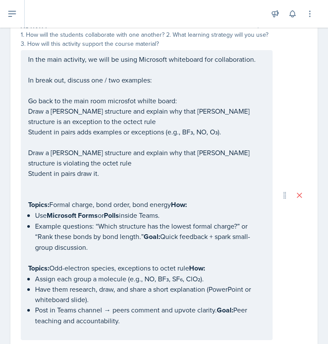
scroll to position [214, 0]
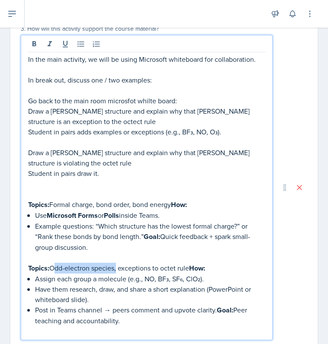
drag, startPoint x: 117, startPoint y: 267, endPoint x: 52, endPoint y: 268, distance: 64.8
click at [52, 268] on p "Topics: Odd-electron species, exceptions to octet rule How:" at bounding box center [146, 268] width 237 height 11
copy p "Odd-electron species"
click at [106, 169] on p "Student in pairs draw it." at bounding box center [146, 173] width 237 height 10
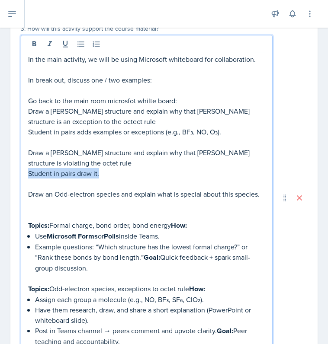
drag, startPoint x: 105, startPoint y: 171, endPoint x: 27, endPoint y: 175, distance: 78.0
click at [27, 175] on div "In the main activity, we will be using Microsoft whiteboard for collaboration. …" at bounding box center [147, 198] width 252 height 326
copy p "Student in pairs draw it."
click at [61, 199] on p "Draw an Odd-electron species and explain what is special about this species." at bounding box center [146, 194] width 237 height 10
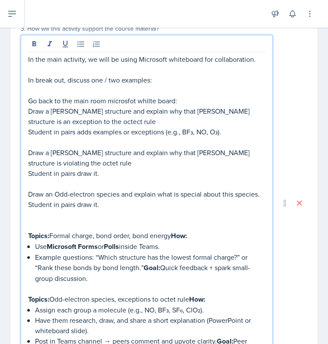
scroll to position [264, 0]
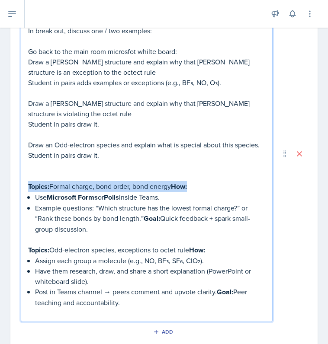
drag, startPoint x: 193, startPoint y: 193, endPoint x: 27, endPoint y: 196, distance: 166.0
click at [27, 196] on div "In the main activity, we will be using Microsoft whiteboard for collaboration. …" at bounding box center [147, 154] width 252 height 336
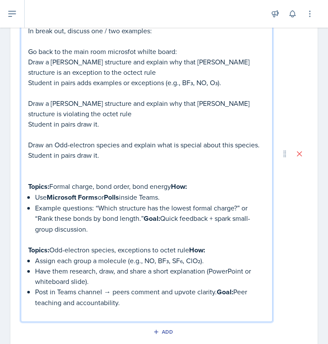
click at [61, 225] on p "Example questions: “Which structure has the lowest formal charge?” or “Rank the…" at bounding box center [150, 219] width 230 height 32
drag, startPoint x: 150, startPoint y: 313, endPoint x: 22, endPoint y: 262, distance: 137.7
click at [22, 262] on div "In the main activity, we will be using Microsoft whiteboard for collaboration. …" at bounding box center [147, 154] width 252 height 336
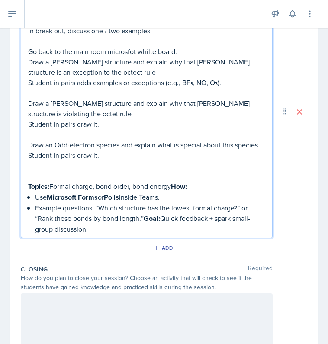
click at [50, 192] on p "Topics: Formal charge, bond order, bond energy How:" at bounding box center [146, 186] width 237 height 11
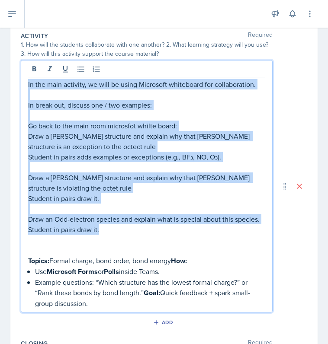
drag, startPoint x: 127, startPoint y: 243, endPoint x: 5, endPoint y: 55, distance: 224.1
click at [5, 55] on div "Date [DATE] [DATE] 28 29 30 1 2 3 4 5 6 7 8 9 10 11 12 13 14 15 16 17 18 19 20 …" at bounding box center [164, 192] width 328 height 627
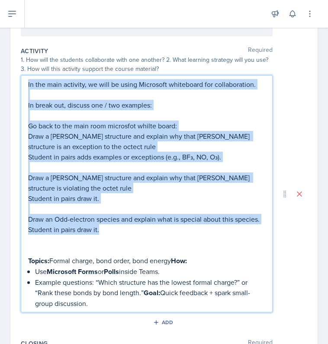
copy div "In the main activity, we will be using Microsoft whiteboard for collaboration. …"
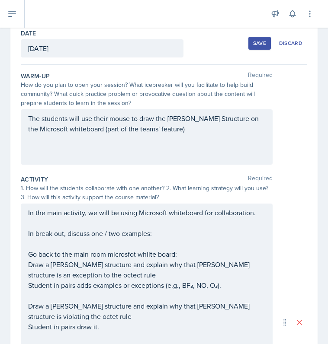
click at [0, 0] on div at bounding box center [0, 0] width 0 height 0
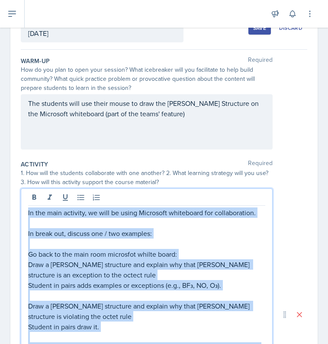
click at [182, 220] on p at bounding box center [146, 223] width 237 height 10
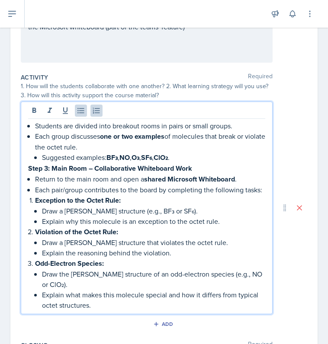
scroll to position [162, 0]
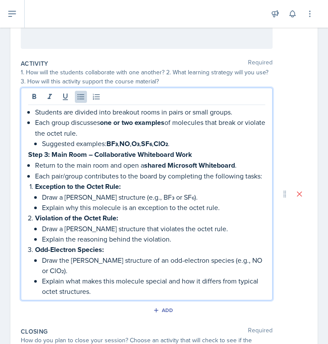
click at [33, 108] on div "Students are divided into breakout rooms in pairs or small groups. Each group d…" at bounding box center [146, 202] width 237 height 190
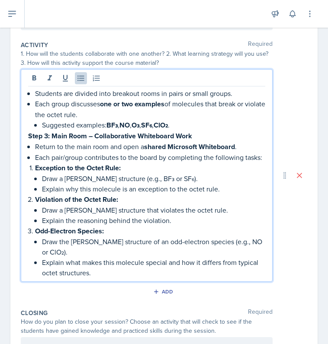
scroll to position [182, 0]
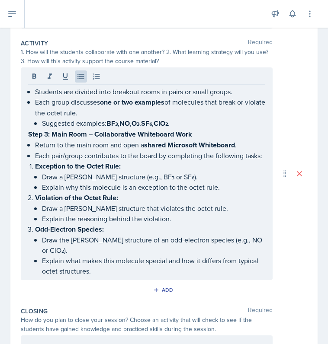
click at [125, 268] on p "Explain what makes this molecule special and how it differs from typical octet …" at bounding box center [153, 265] width 223 height 21
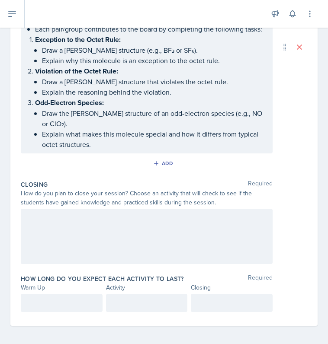
click at [137, 298] on p at bounding box center [146, 303] width 67 height 10
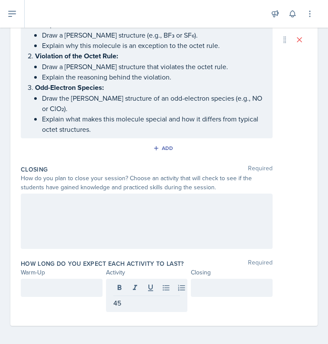
click at [65, 295] on div at bounding box center [62, 295] width 82 height 33
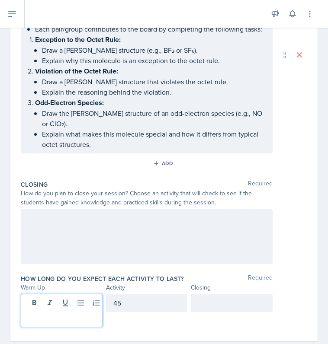
click at [64, 313] on p at bounding box center [61, 318] width 67 height 10
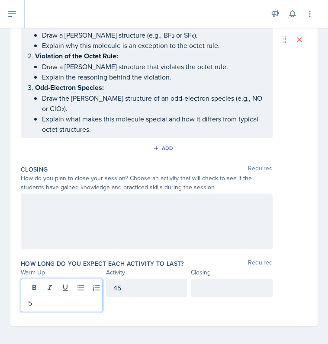
click at [238, 284] on div at bounding box center [232, 288] width 82 height 18
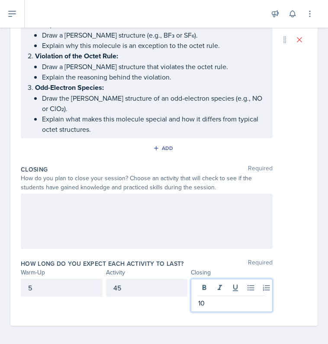
click at [285, 249] on div "Closing Required How do you plan to close your session? Choose an activity that…" at bounding box center [164, 209] width 286 height 94
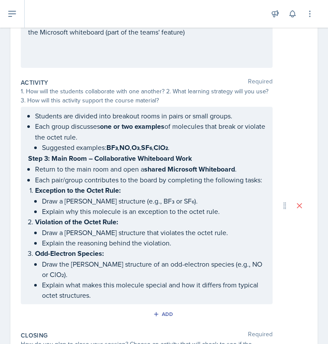
scroll to position [294, 0]
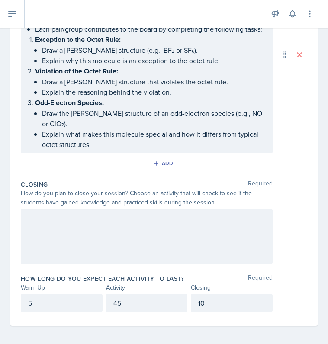
click at [202, 242] on div at bounding box center [147, 236] width 252 height 55
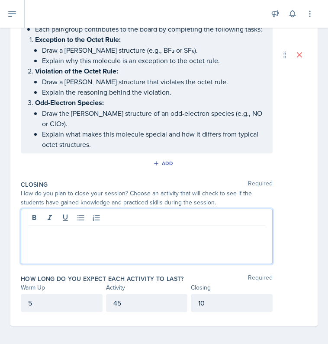
paste div
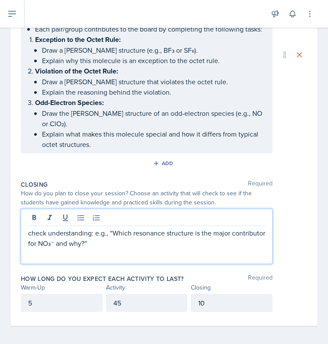
click at [107, 231] on p "check understanding: e.g., “Which resonance structure is the major contributor …" at bounding box center [146, 238] width 237 height 21
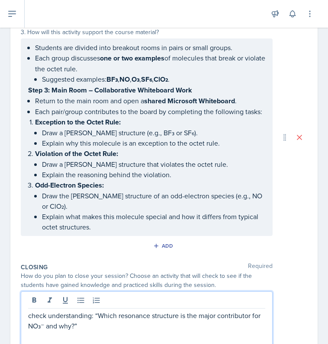
scroll to position [207, 0]
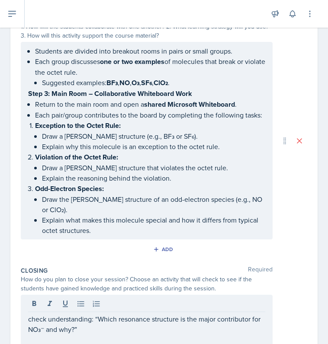
click at [158, 227] on p "Explain what makes this molecule special and how it differs from typical octet …" at bounding box center [153, 225] width 223 height 21
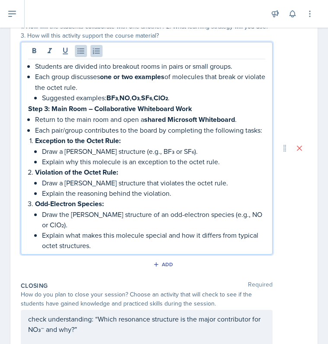
scroll to position [223, 0]
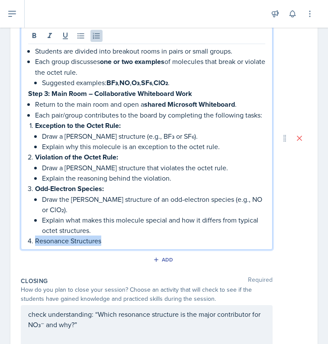
drag, startPoint x: 111, startPoint y: 239, endPoint x: 35, endPoint y: 236, distance: 76.6
click at [35, 236] on p "Resonance Structures" at bounding box center [150, 241] width 230 height 10
click at [31, 30] on button at bounding box center [34, 36] width 12 height 12
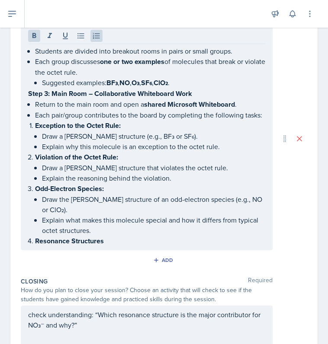
click at [120, 246] on div "Students are divided into breakout rooms in pairs or small groups. Each group d…" at bounding box center [147, 138] width 252 height 223
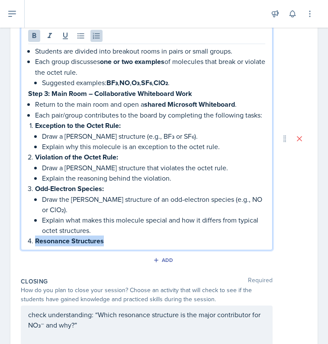
click at [116, 237] on p "Resonance Structures" at bounding box center [150, 241] width 230 height 11
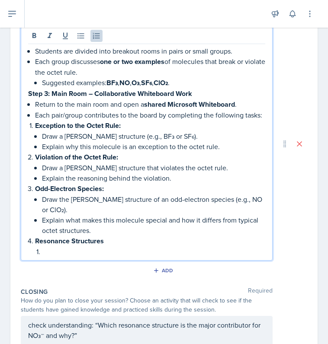
click at [176, 253] on p at bounding box center [153, 251] width 223 height 10
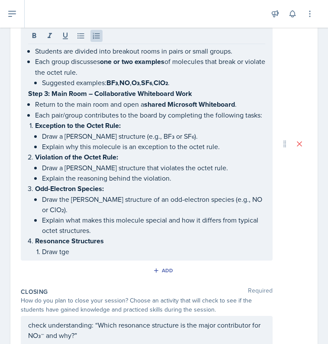
click at [139, 250] on p "Draw tge" at bounding box center [153, 251] width 223 height 10
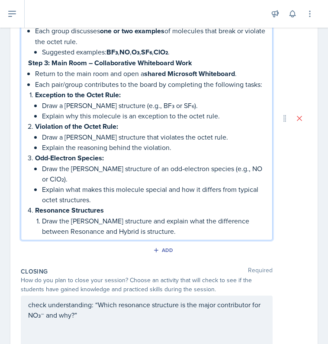
scroll to position [254, 0]
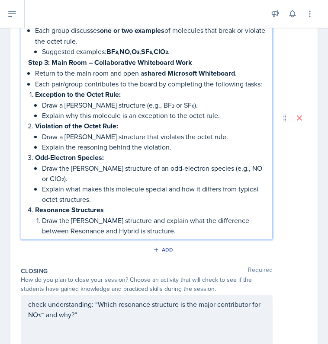
click at [195, 230] on p "Draw the [PERSON_NAME] structure and explain what the difference between Resona…" at bounding box center [153, 225] width 223 height 21
click at [157, 230] on p "Draw the [PERSON_NAME] structure and explain what the difference between Resona…" at bounding box center [153, 225] width 223 height 21
click at [42, 215] on li "Draw the [PERSON_NAME] structure and explain what the difference between Resona…" at bounding box center [153, 225] width 223 height 21
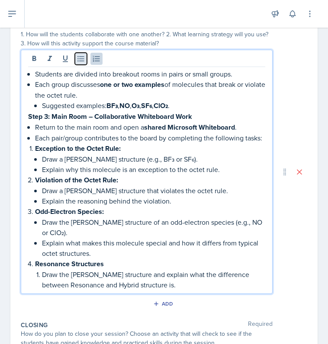
click at [78, 64] on button at bounding box center [81, 59] width 12 height 12
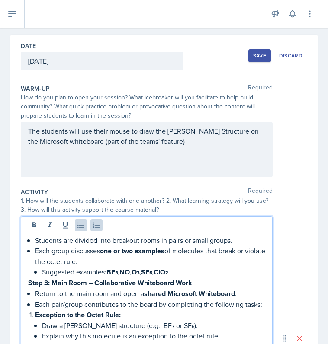
scroll to position [196, 0]
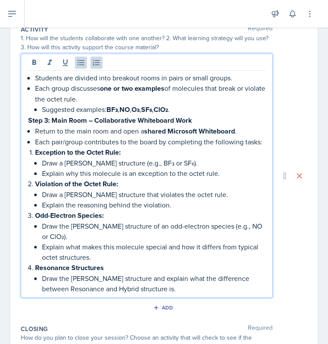
click at [219, 287] on p "Draw the [PERSON_NAME] structure and explain what the difference between Resona…" at bounding box center [153, 283] width 223 height 21
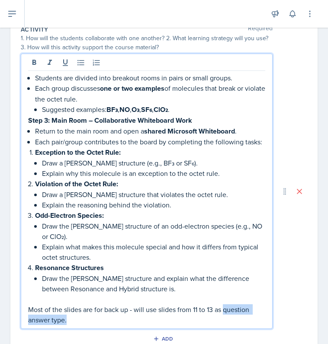
drag, startPoint x: 226, startPoint y: 309, endPoint x: 276, endPoint y: 334, distance: 56.4
click at [276, 334] on div "Activity Required 1. How will the students collaborate with one another? 2. Wha…" at bounding box center [164, 187] width 286 height 331
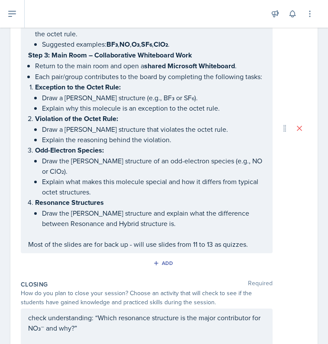
scroll to position [251, 0]
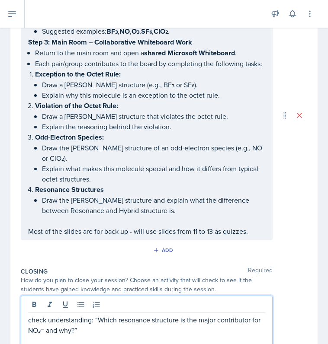
scroll to position [258, 0]
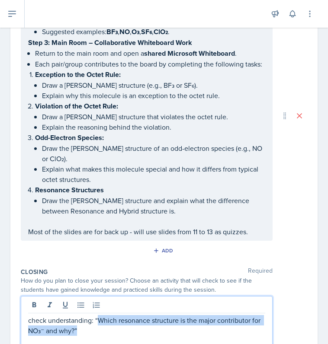
drag, startPoint x: 99, startPoint y: 328, endPoint x: 98, endPoint y: 314, distance: 13.9
click at [98, 315] on p "check understanding: “Which resonance structure is the major contributor for NO…" at bounding box center [146, 325] width 237 height 21
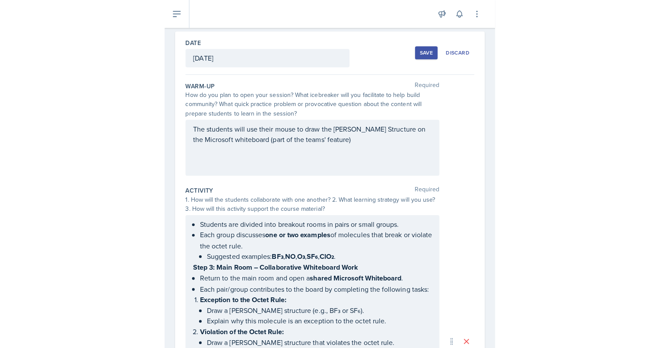
scroll to position [0, 0]
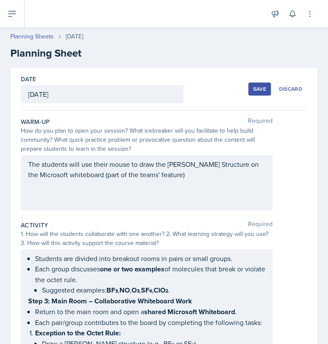
click at [253, 92] on div "Save" at bounding box center [259, 89] width 13 height 7
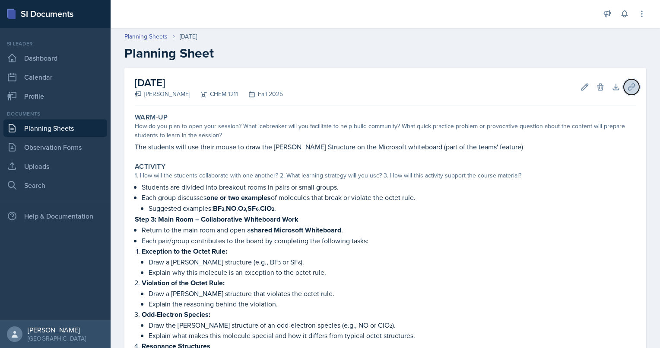
click at [629, 83] on icon at bounding box center [632, 86] width 6 height 6
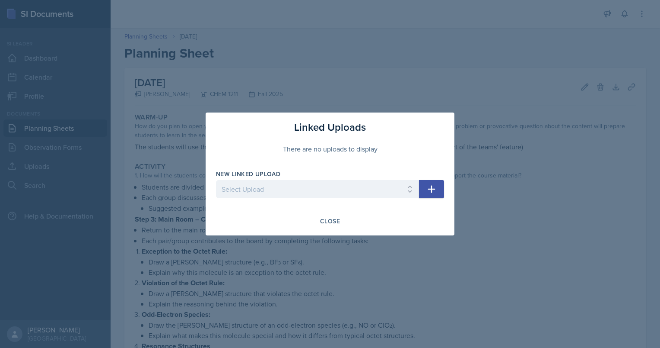
click at [91, 146] on div at bounding box center [330, 174] width 660 height 348
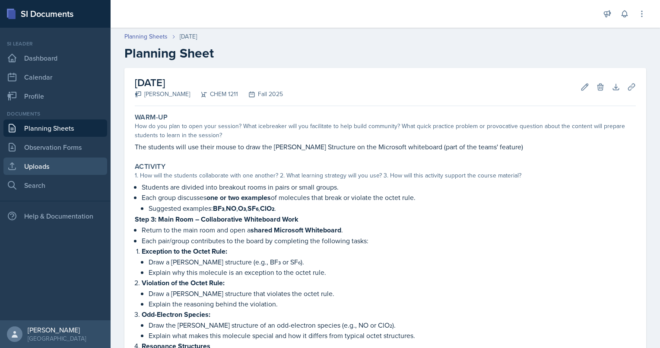
click at [51, 170] on link "Uploads" at bounding box center [55, 165] width 104 height 17
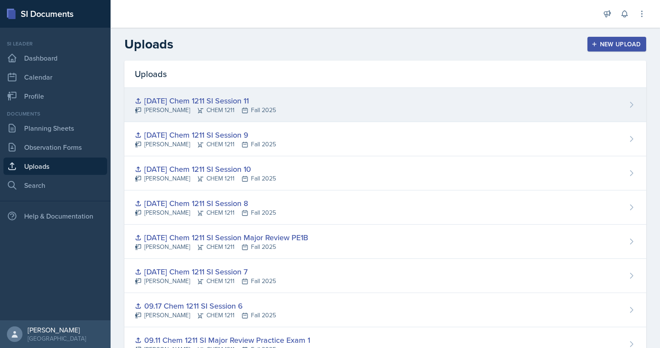
click at [174, 99] on div "[DATE] Chem 1211 SI Session 11" at bounding box center [205, 101] width 141 height 12
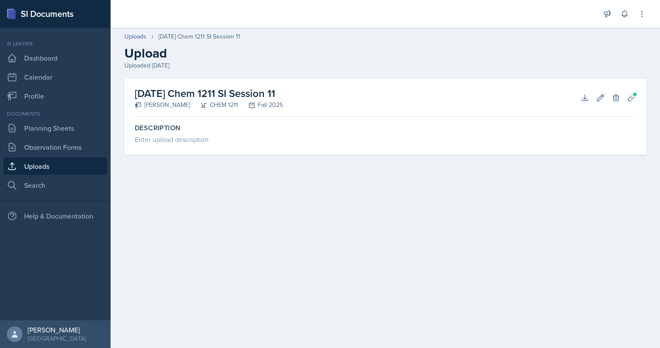
drag, startPoint x: 135, startPoint y: 92, endPoint x: 315, endPoint y: 89, distance: 179.4
click at [315, 89] on div "[DATE] Chem 1211 SI Session 11 [PERSON_NAME] CHEM 1211 Fall 2025 Download Edit …" at bounding box center [385, 98] width 501 height 38
copy h2 "[DATE] Chem 1211 SI Session 11"
click at [68, 127] on link "Planning Sheets" at bounding box center [55, 127] width 104 height 17
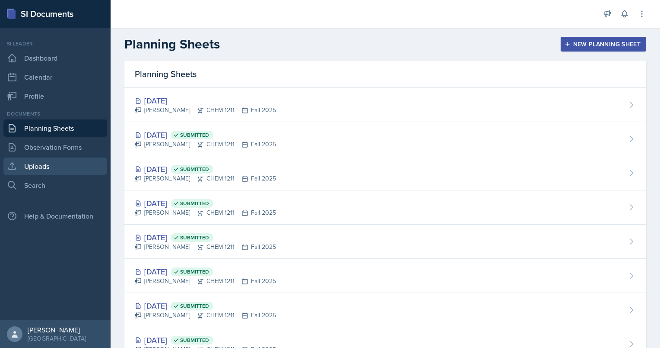
click at [67, 165] on link "Uploads" at bounding box center [55, 165] width 104 height 17
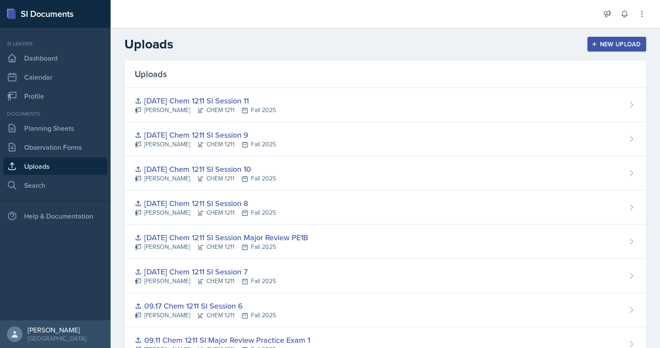
click at [598, 43] on div "New Upload" at bounding box center [617, 44] width 48 height 7
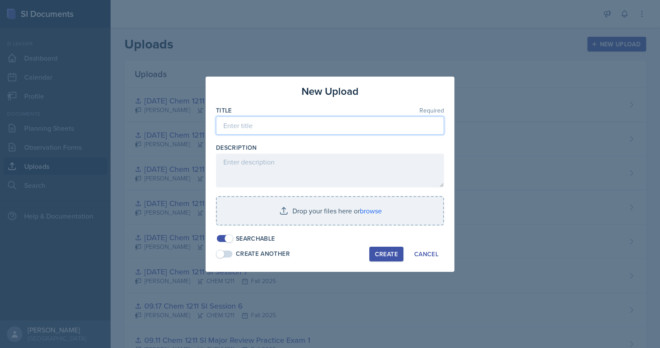
click at [318, 124] on input at bounding box center [330, 125] width 228 height 18
paste input "[DATE] Chem 1211 SI Session 11"
click at [238, 125] on input "[DATE] Chem 1211 SI Session 12" at bounding box center [330, 125] width 228 height 18
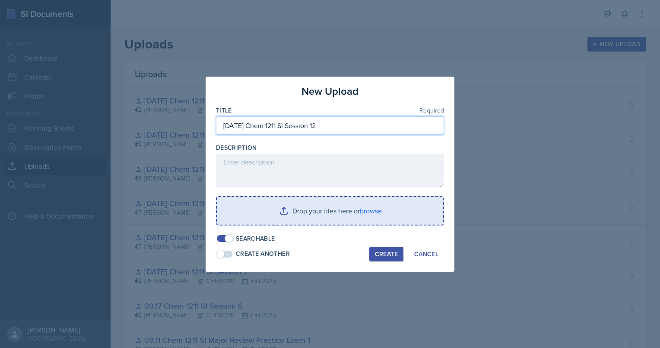
type input "[DATE] Chem 1211 SI Session 12"
click at [304, 203] on input "file" at bounding box center [330, 211] width 227 height 28
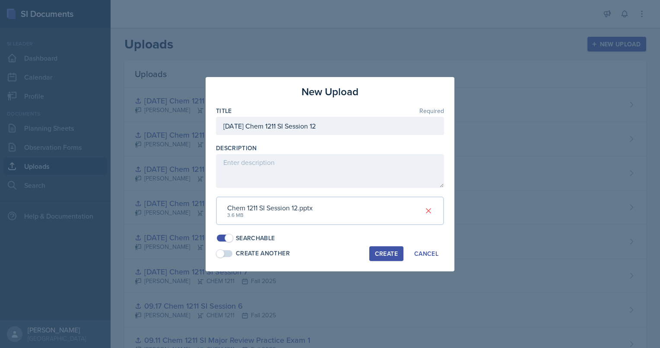
click at [389, 250] on div "Create" at bounding box center [386, 253] width 23 height 7
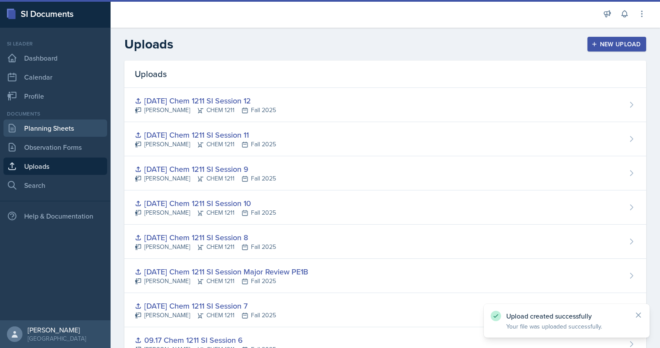
click at [65, 124] on link "Planning Sheets" at bounding box center [55, 127] width 104 height 17
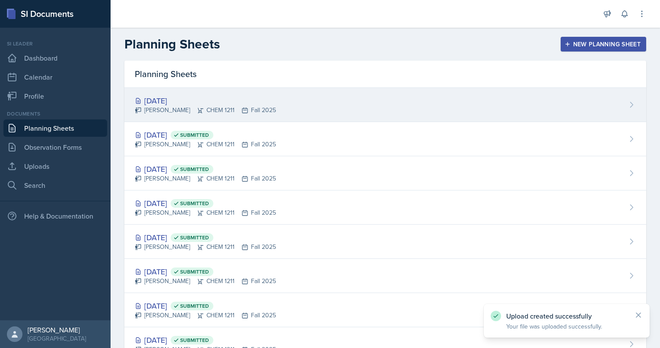
click at [194, 95] on div "[DATE]" at bounding box center [205, 101] width 141 height 12
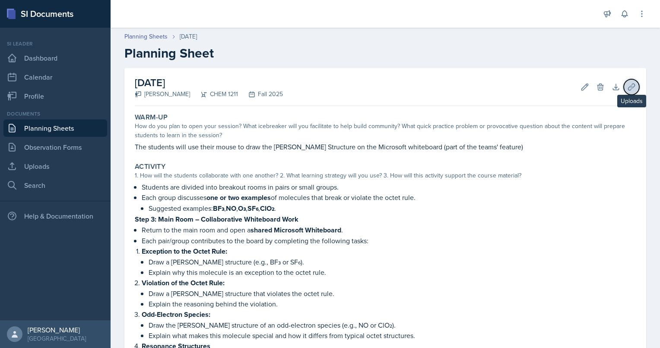
click at [629, 85] on icon at bounding box center [632, 87] width 9 height 9
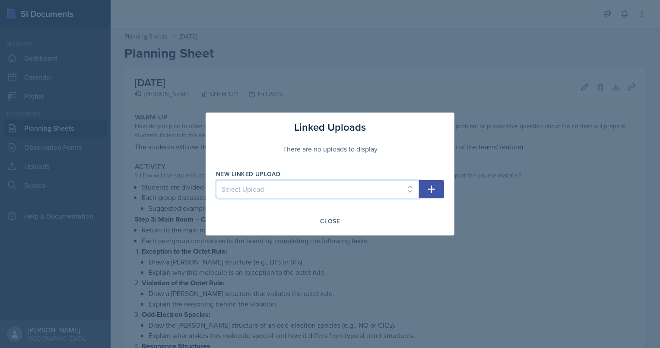
click at [389, 183] on select "Select Upload Chem 1211 Session 1 Kahoot [DATE] Chem 1211 SI Session 1 [DATE] C…" at bounding box center [317, 189] width 203 height 18
select select "20b5de10-e802-452e-b392-dfe98505472f"
click at [216, 180] on select "Select Upload Chem 1211 Session 1 Kahoot [DATE] Chem 1211 SI Session 1 [DATE] C…" at bounding box center [317, 189] width 203 height 18
click at [430, 189] on icon "button" at bounding box center [431, 188] width 7 height 7
select select
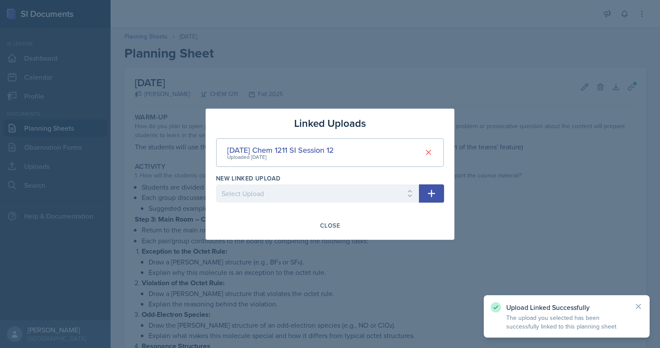
click at [516, 222] on div at bounding box center [330, 174] width 660 height 348
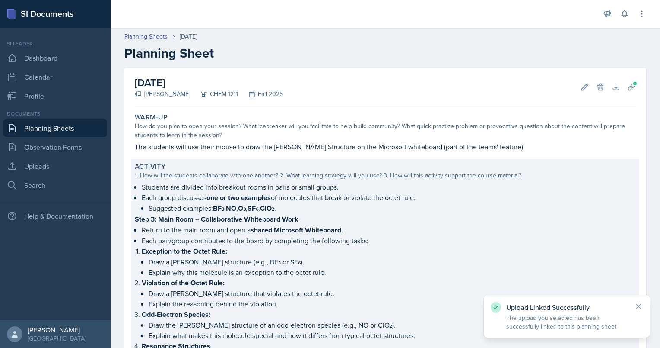
scroll to position [189, 0]
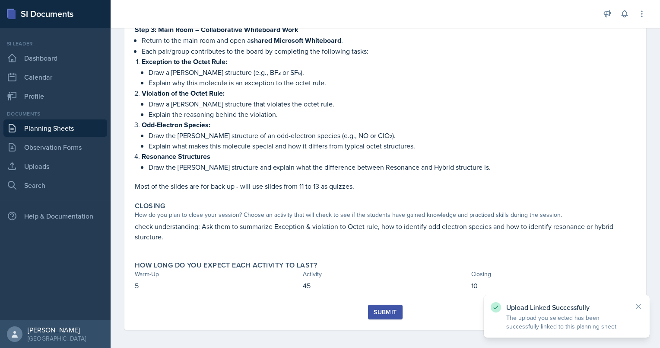
click at [374, 310] on div "Submit" at bounding box center [385, 311] width 23 height 7
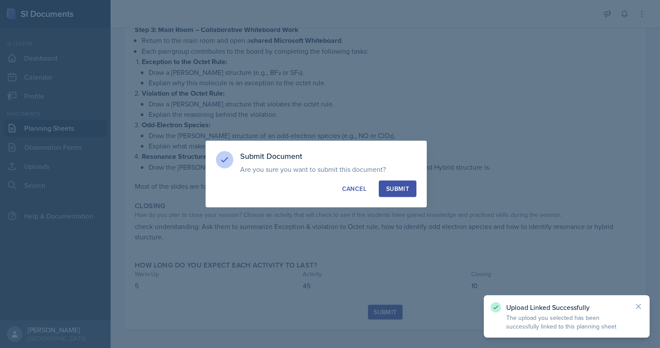
click at [407, 186] on div "Submit" at bounding box center [397, 188] width 23 height 9
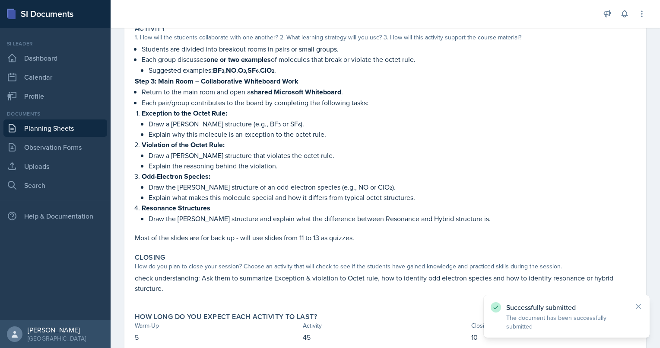
scroll to position [137, 0]
click at [53, 60] on link "Dashboard" at bounding box center [55, 57] width 104 height 17
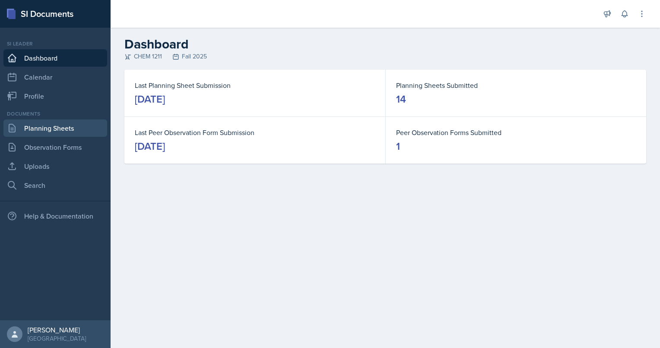
click at [80, 128] on link "Planning Sheets" at bounding box center [55, 127] width 104 height 17
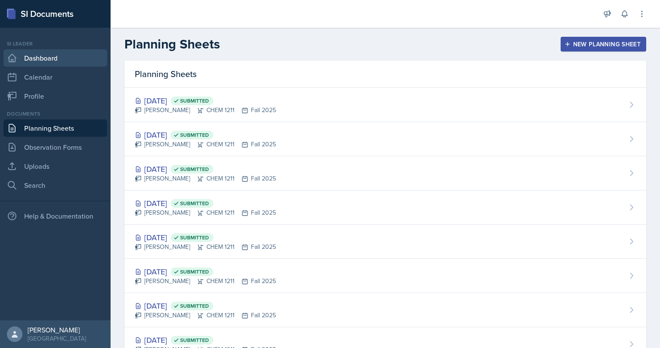
click at [55, 62] on link "Dashboard" at bounding box center [55, 57] width 104 height 17
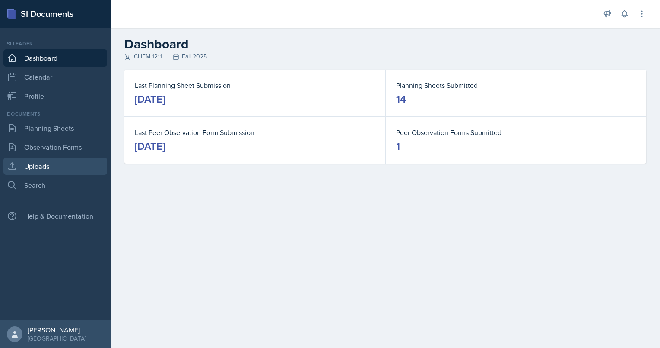
click at [78, 158] on link "Uploads" at bounding box center [55, 165] width 104 height 17
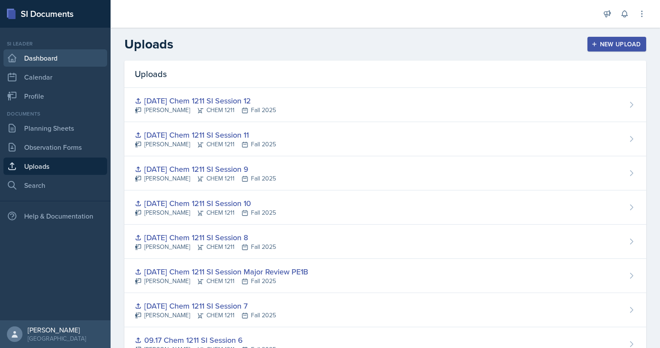
click at [80, 62] on link "Dashboard" at bounding box center [55, 57] width 104 height 17
